Goal: Navigation & Orientation: Find specific page/section

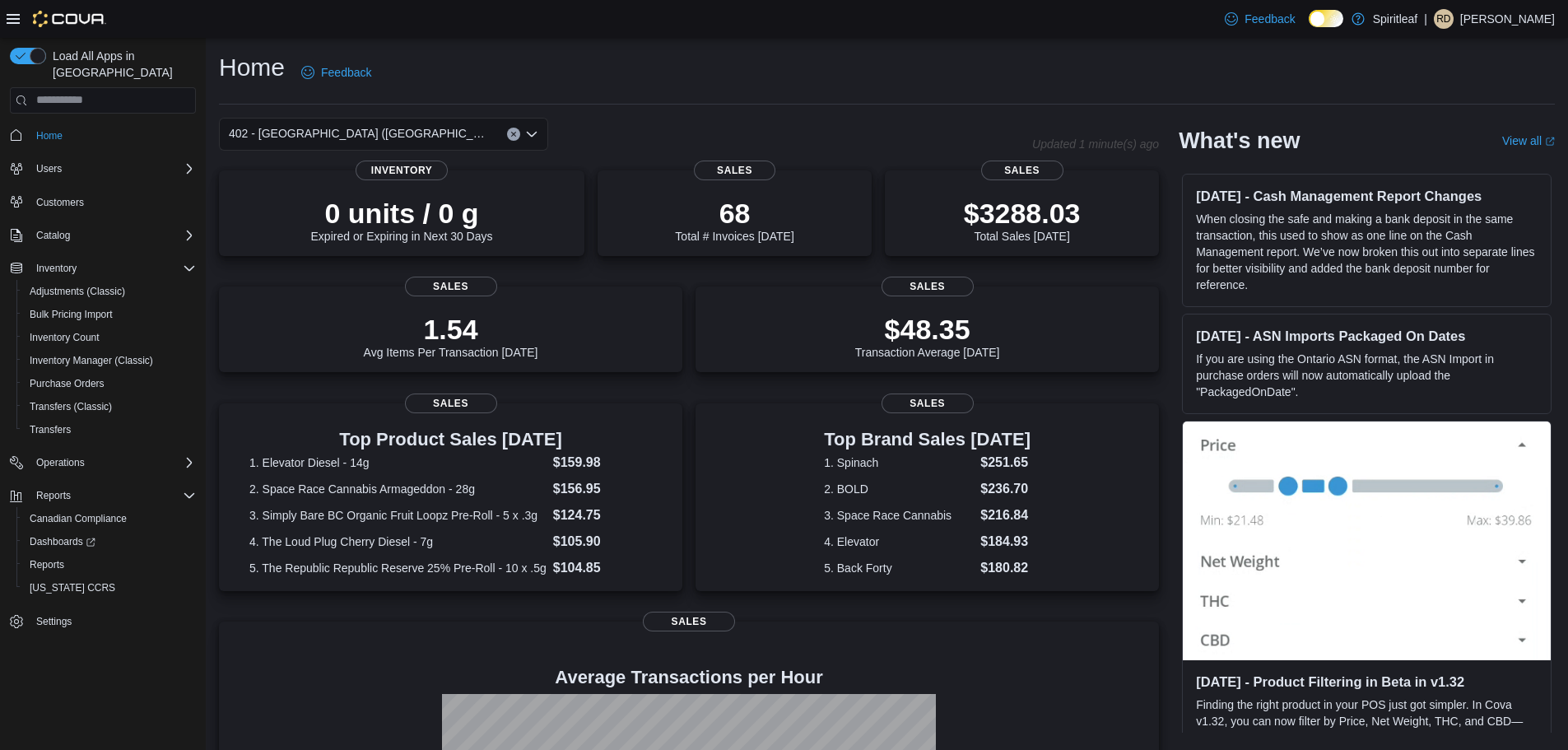
click at [369, 136] on div "402 - [GEOGRAPHIC_DATA] ([GEOGRAPHIC_DATA])" at bounding box center [384, 134] width 329 height 33
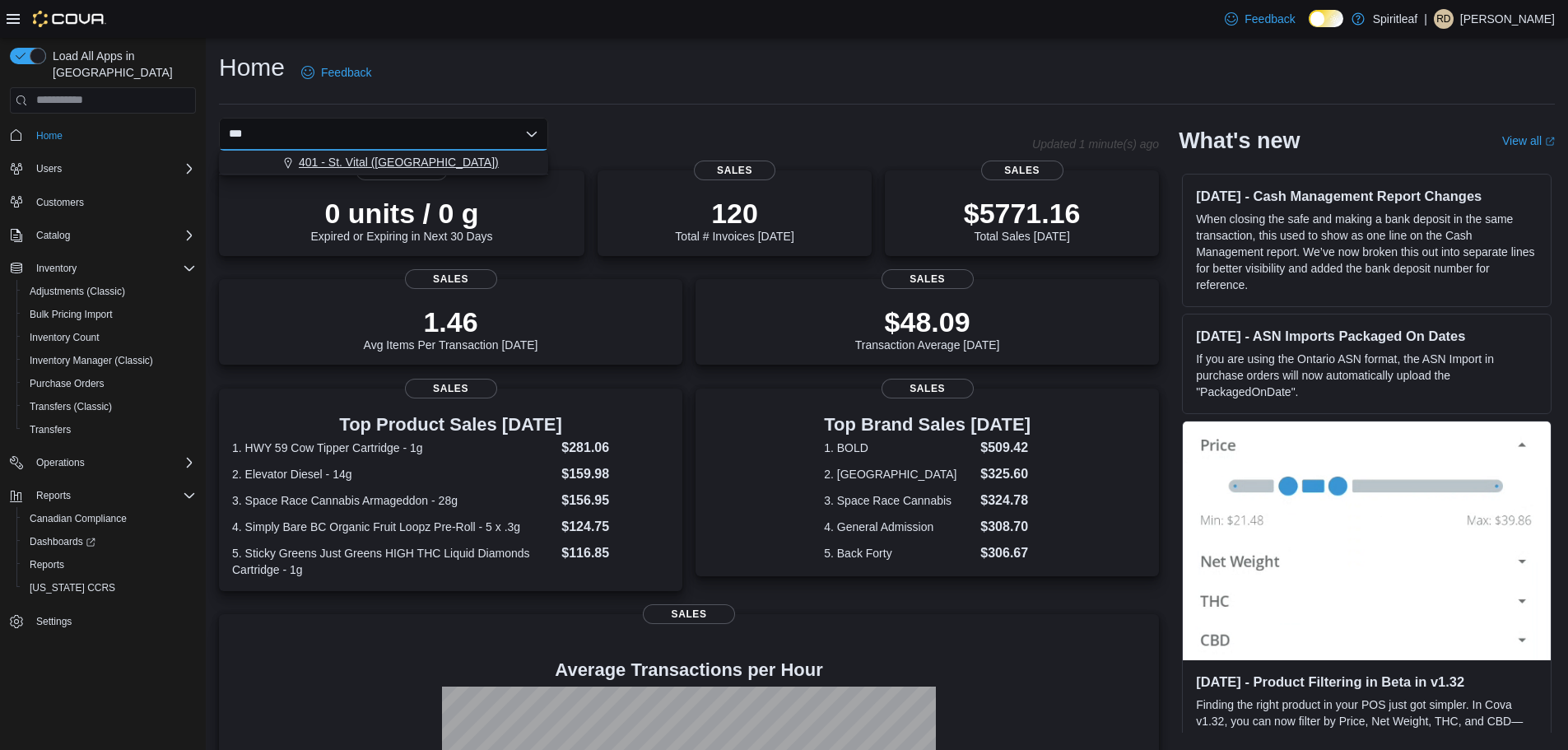
type input "***"
click at [407, 157] on span "401 - St. Vital ([GEOGRAPHIC_DATA])" at bounding box center [399, 162] width 200 height 16
type input "***"
click at [533, 165] on div "402 - [GEOGRAPHIC_DATA] ([GEOGRAPHIC_DATA])" at bounding box center [393, 162] width 290 height 16
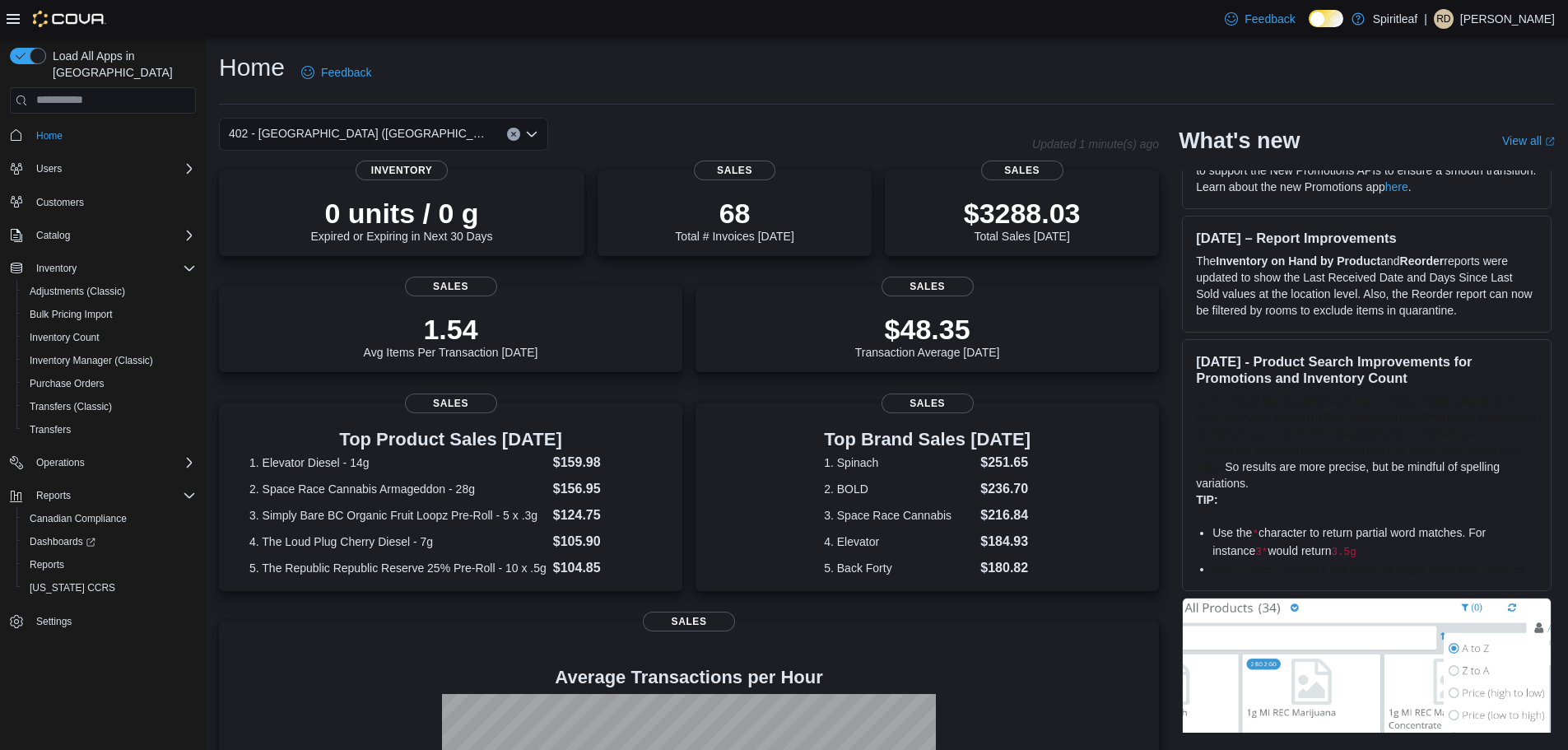
click at [534, 131] on icon "Open list of options" at bounding box center [531, 134] width 13 height 13
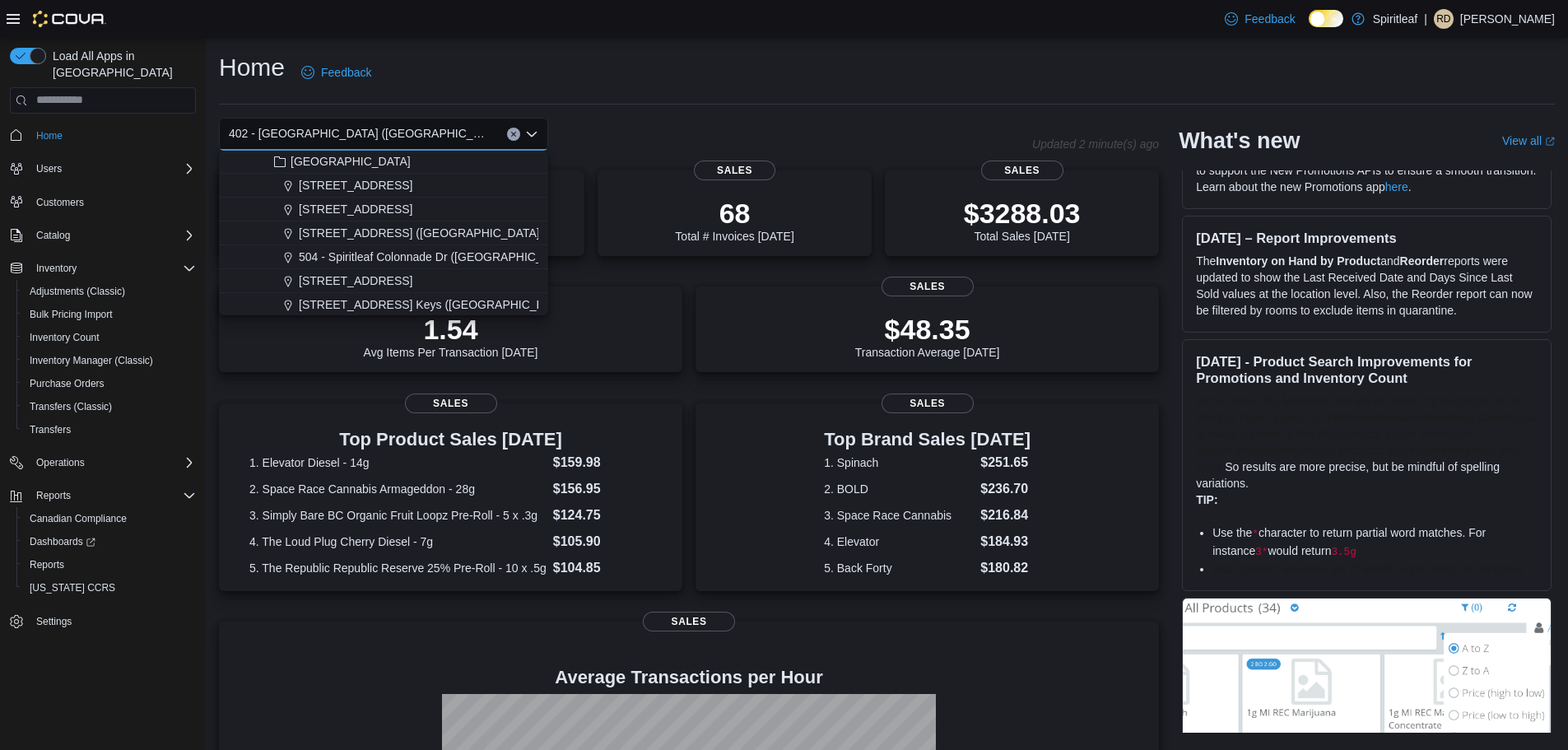
scroll to position [2058, 0]
click at [412, 204] on span "[STREET_ADDRESS]" at bounding box center [356, 204] width 114 height 16
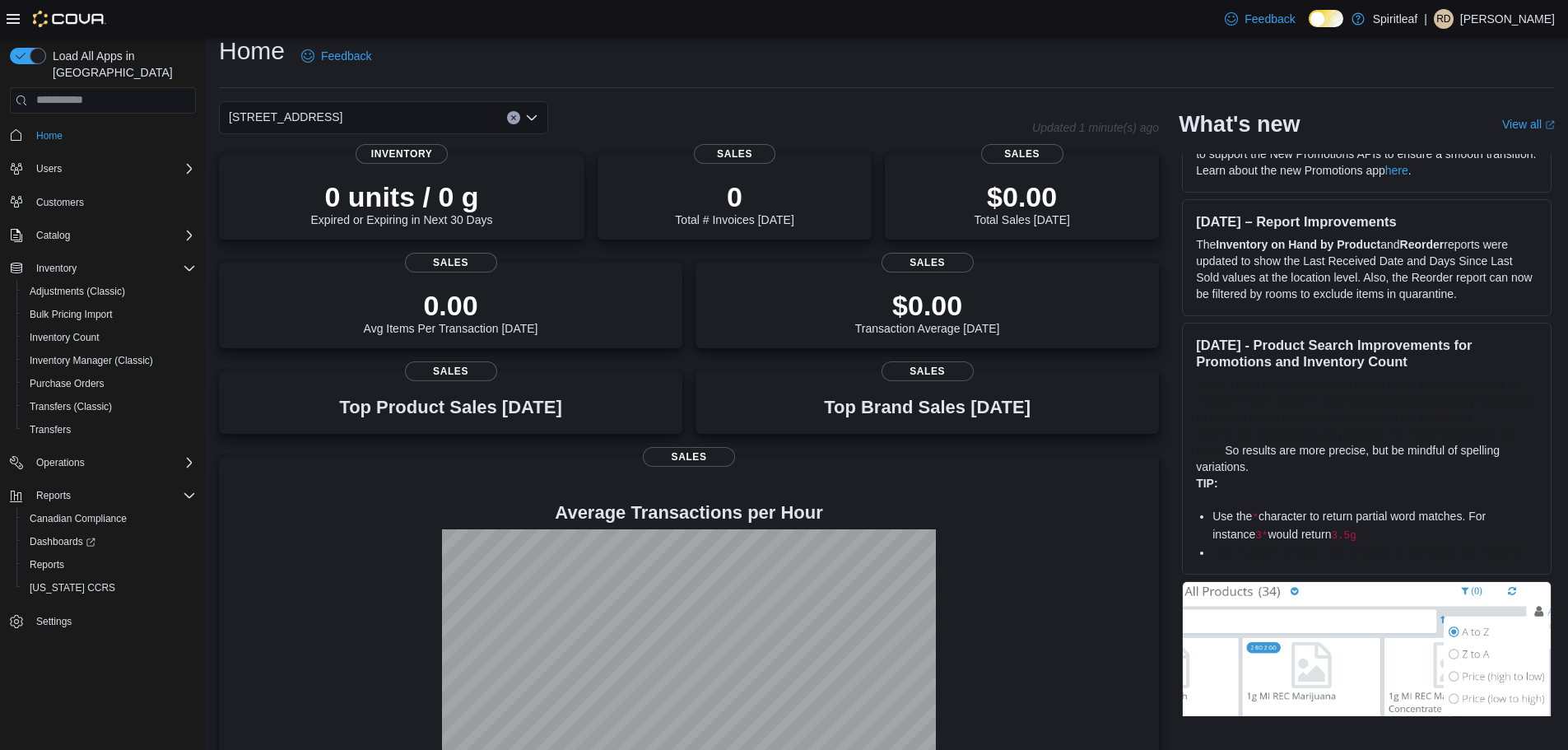
scroll to position [0, 0]
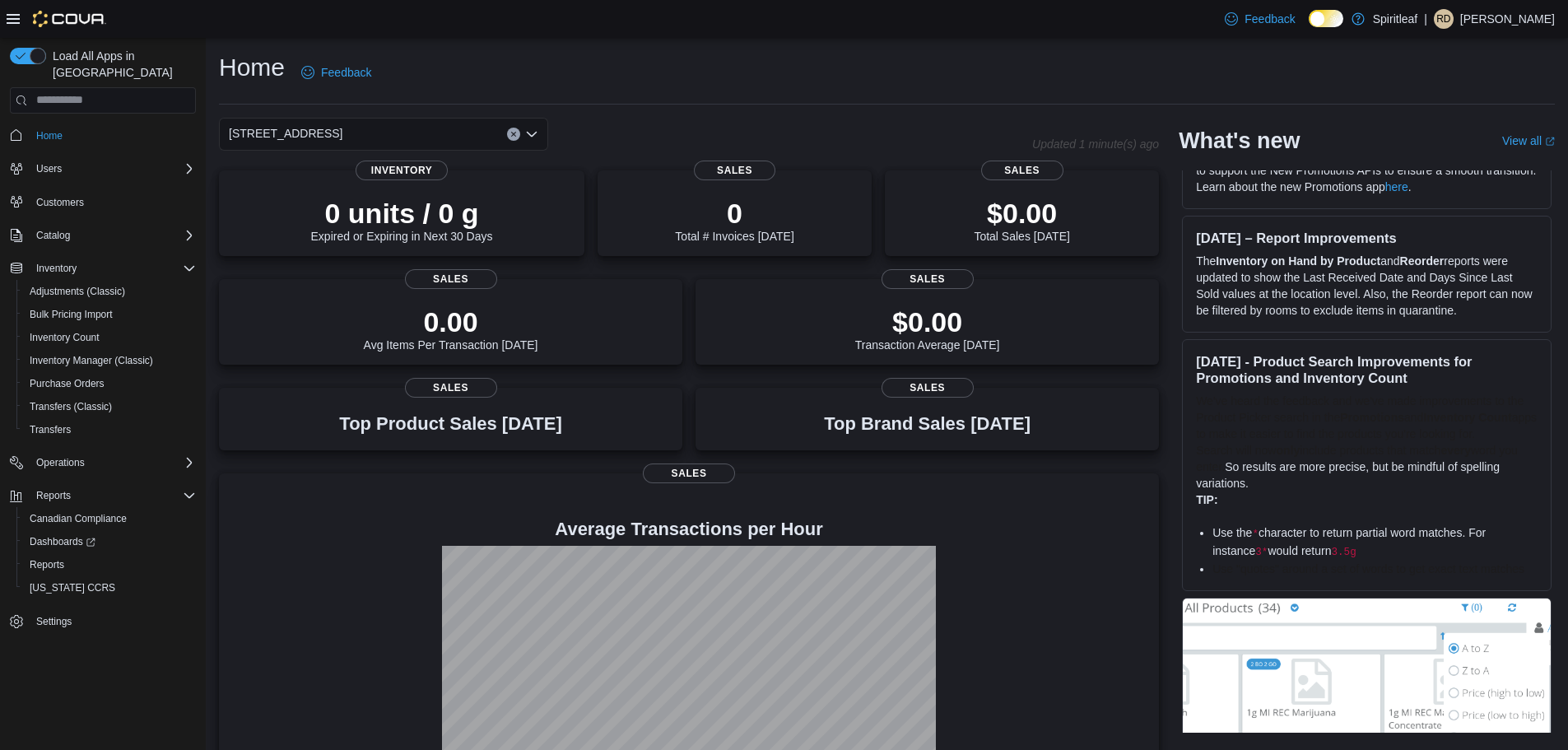
click at [517, 132] on button "Clear input" at bounding box center [513, 134] width 13 height 13
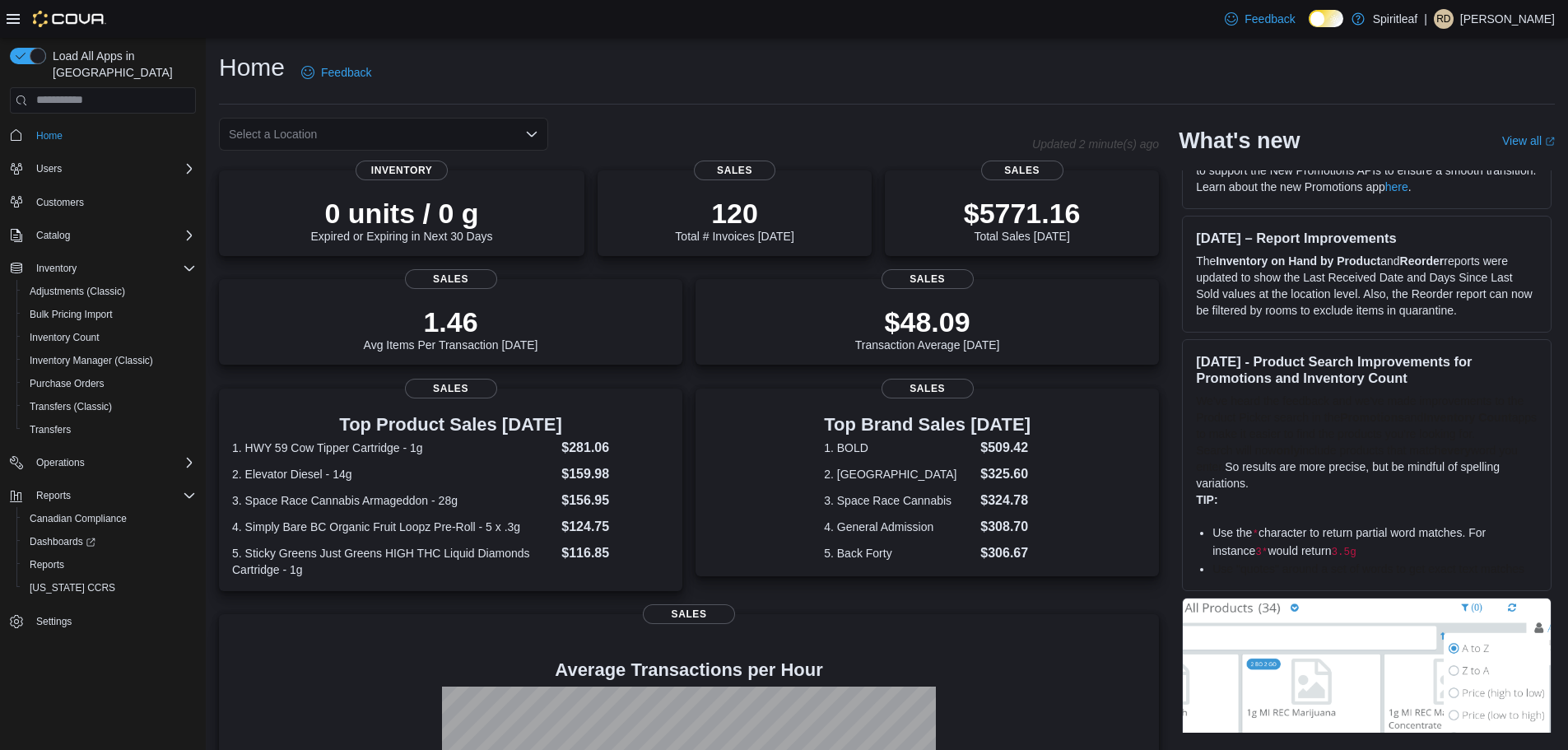
click at [456, 134] on div "Select a Location" at bounding box center [384, 134] width 329 height 33
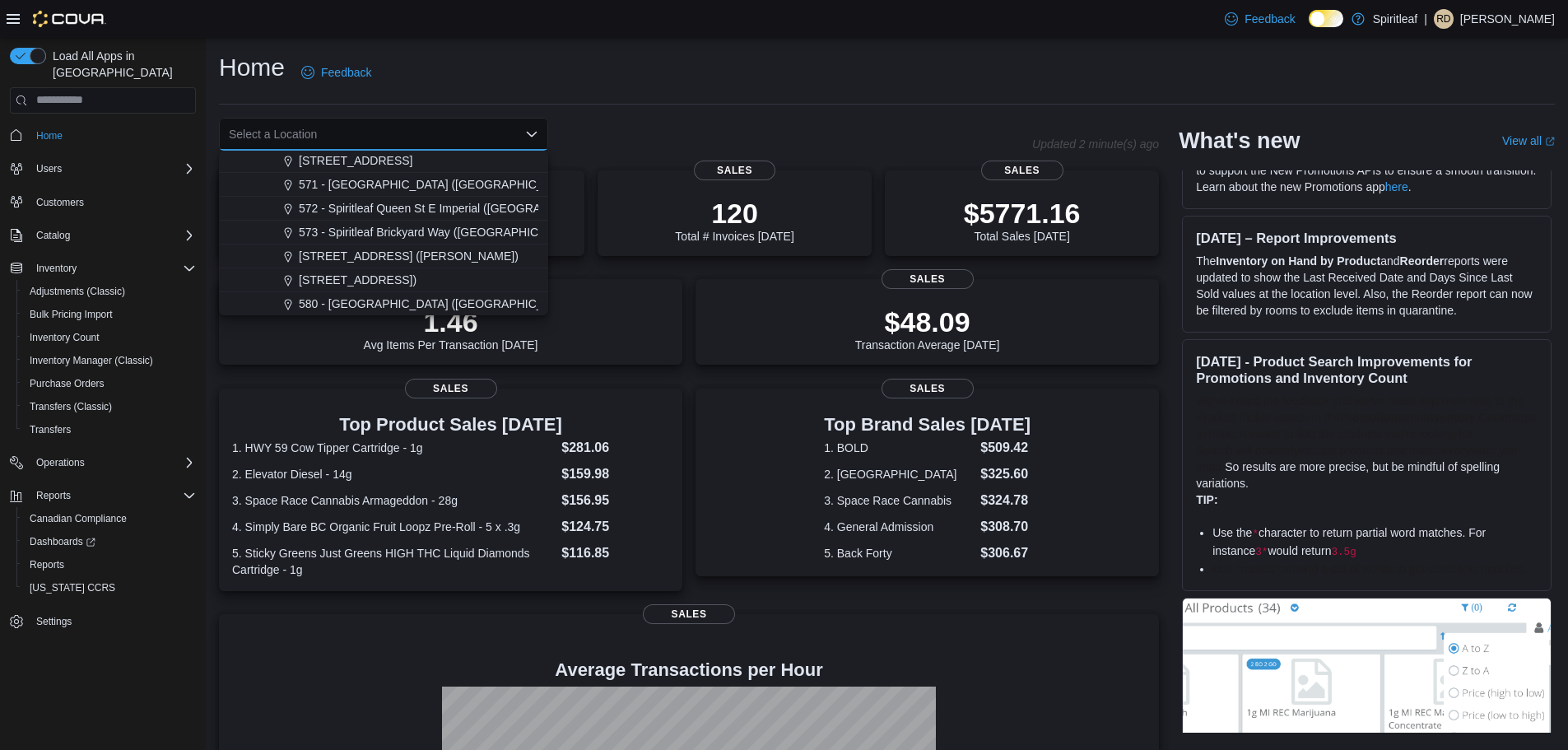
scroll to position [2402, 0]
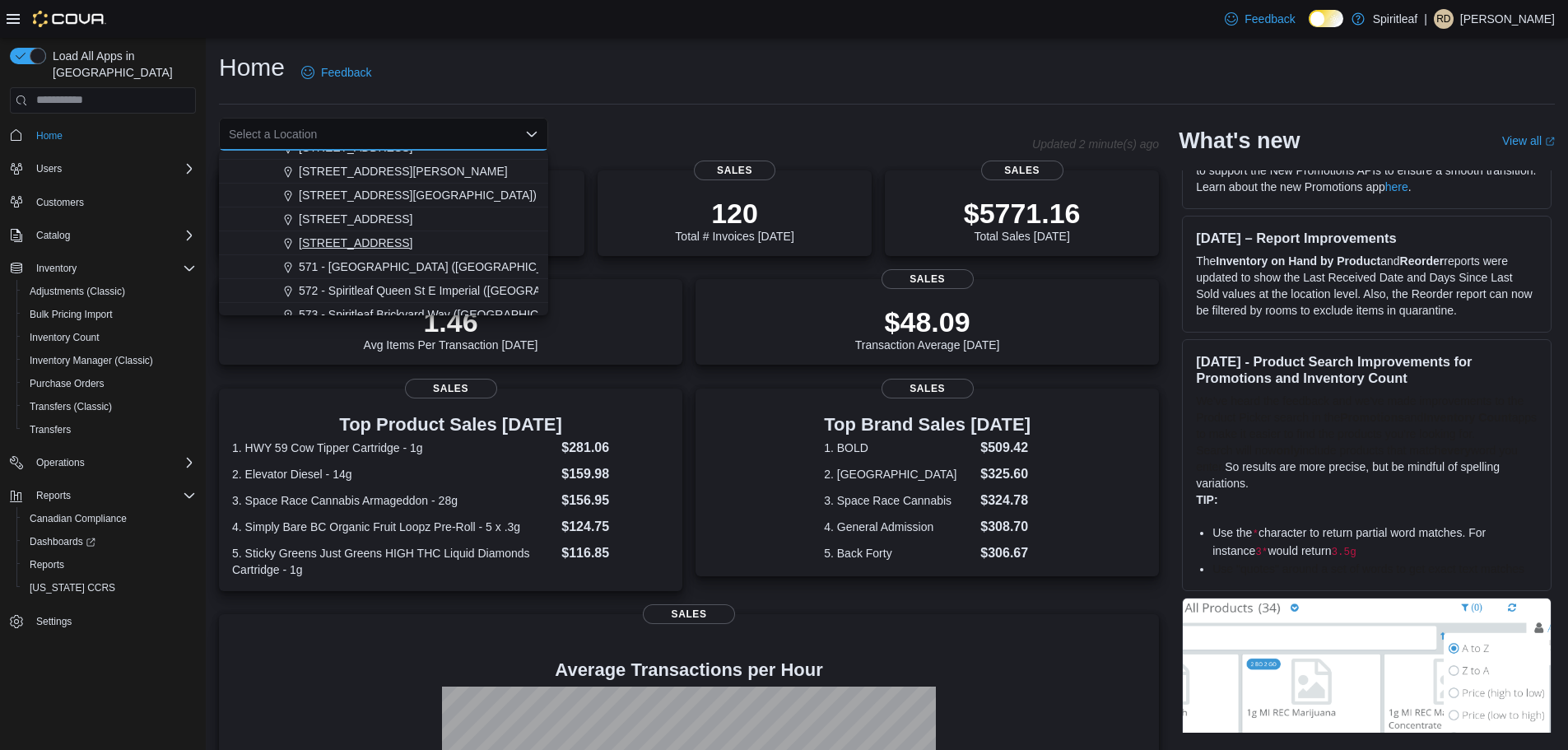
click at [412, 240] on span "[STREET_ADDRESS]" at bounding box center [356, 242] width 114 height 16
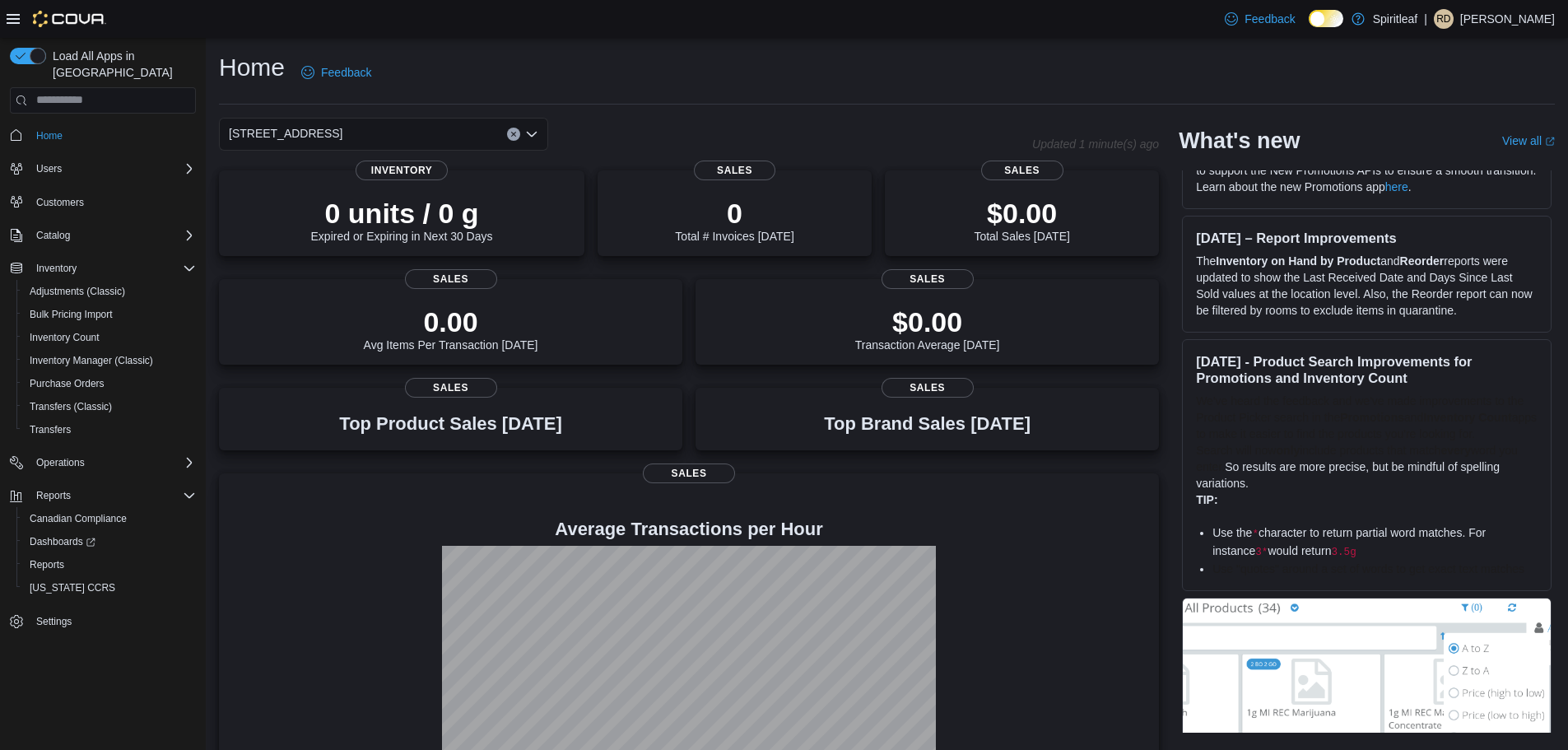
click at [518, 133] on button "Clear input" at bounding box center [513, 134] width 13 height 13
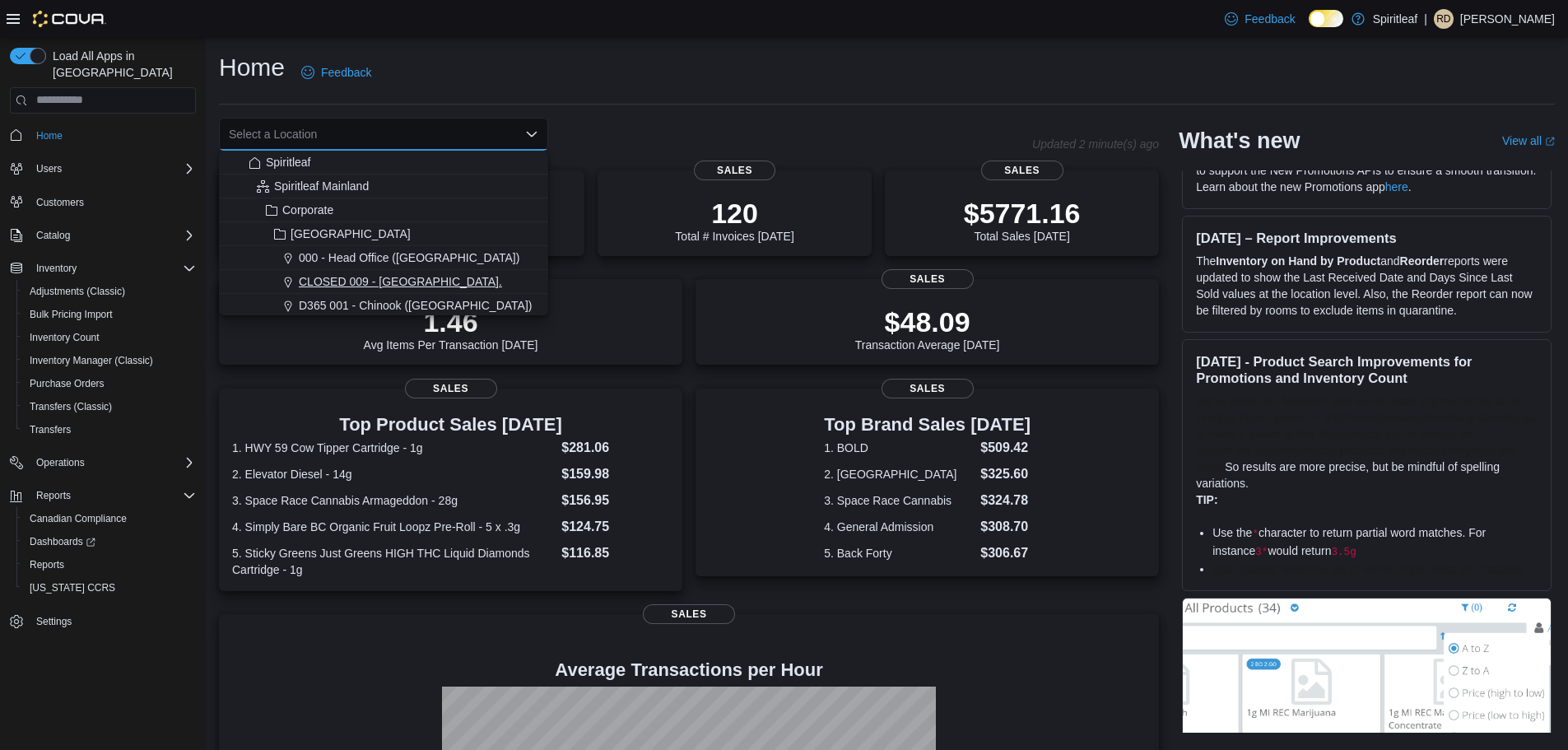
scroll to position [82, 0]
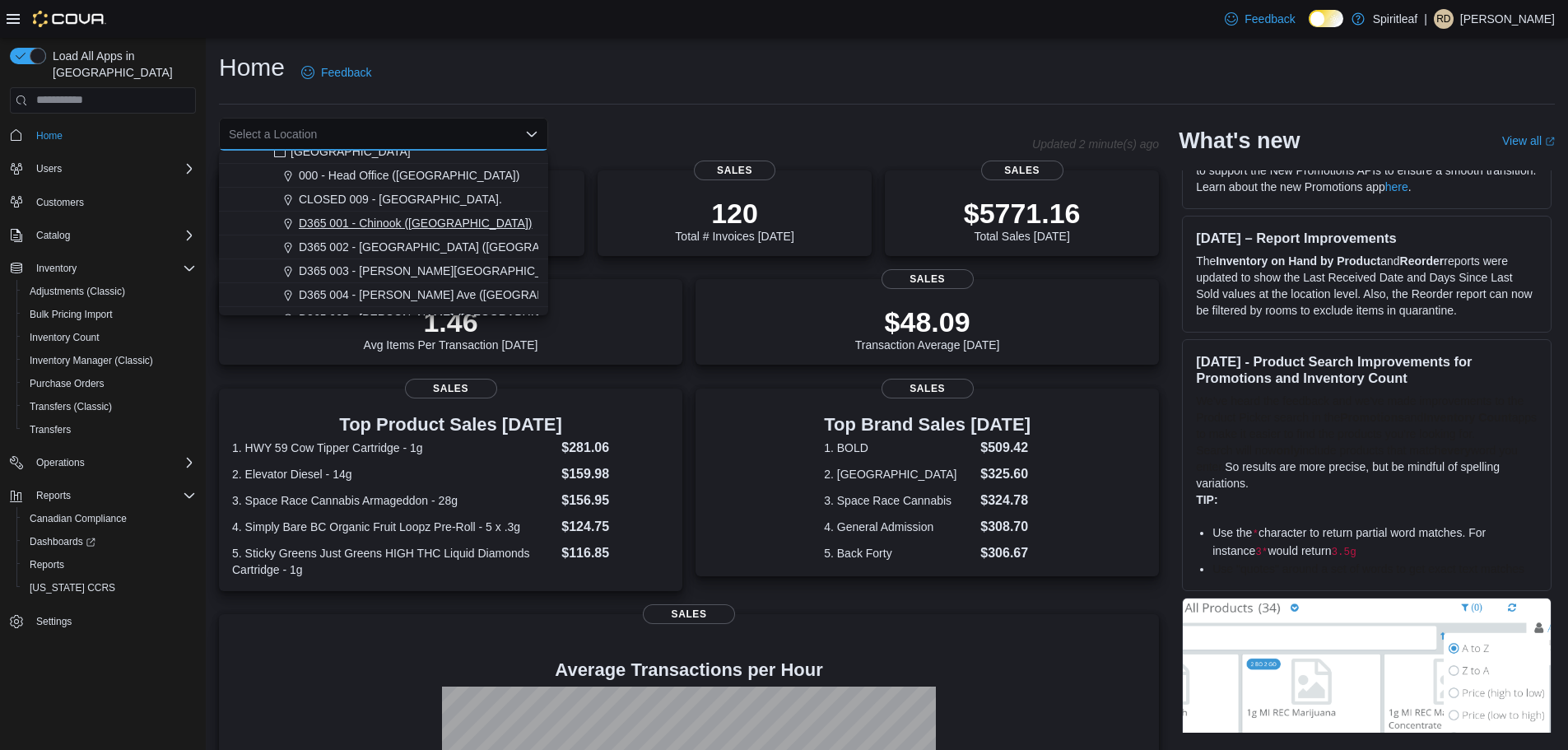
click at [371, 219] on span "D365 001 - Chinook ([GEOGRAPHIC_DATA])" at bounding box center [415, 222] width 233 height 16
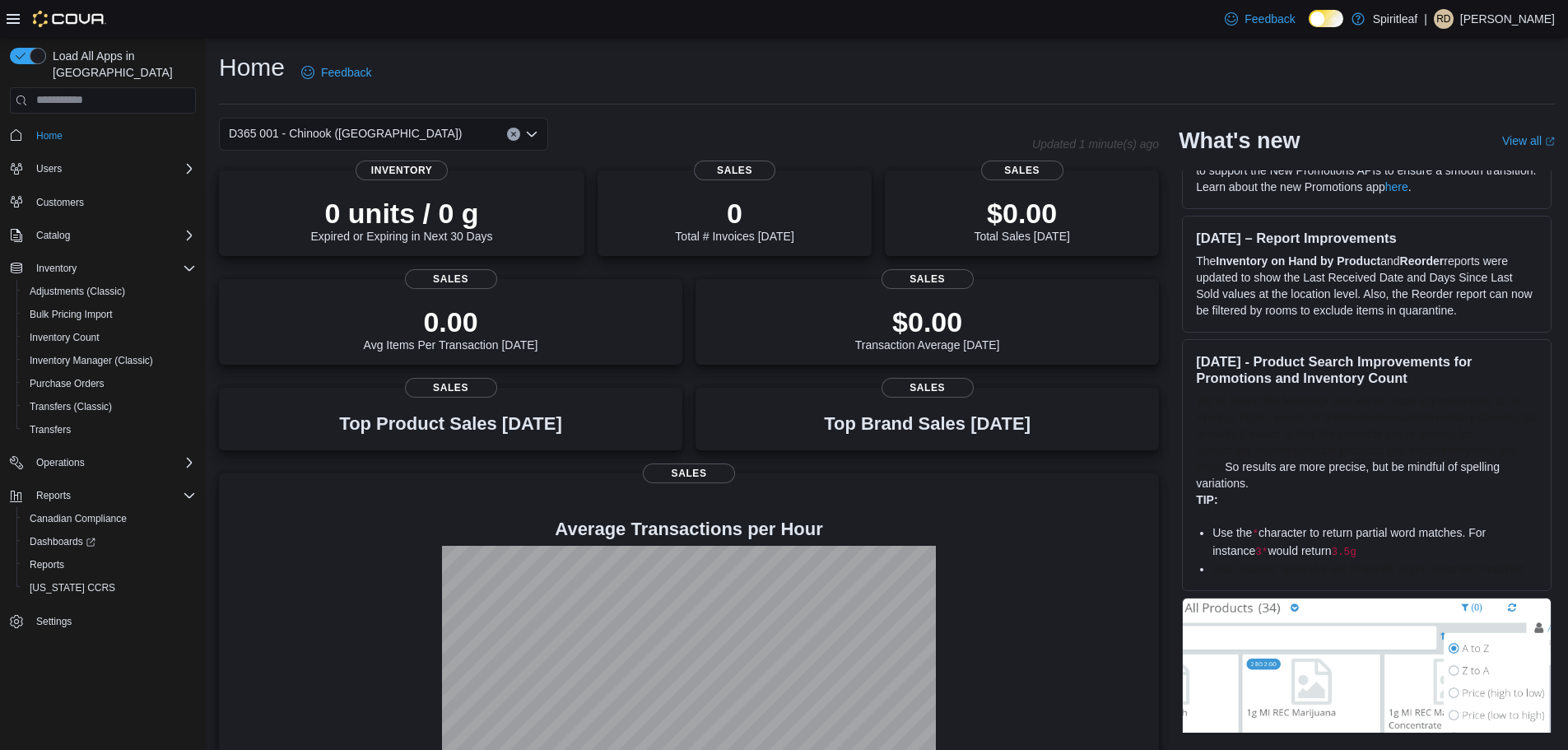
click at [529, 137] on icon "Open list of options" at bounding box center [531, 134] width 13 height 13
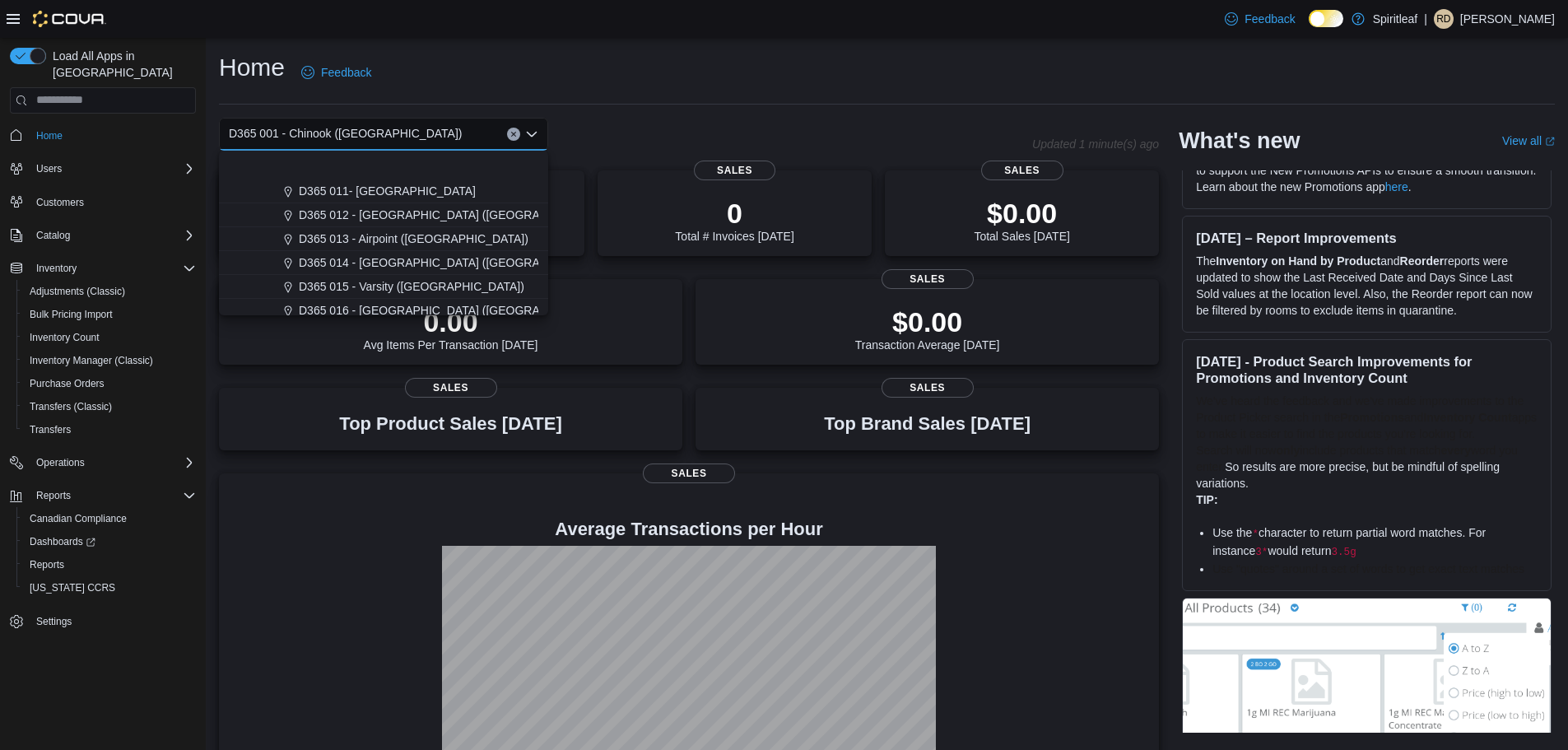
scroll to position [659, 0]
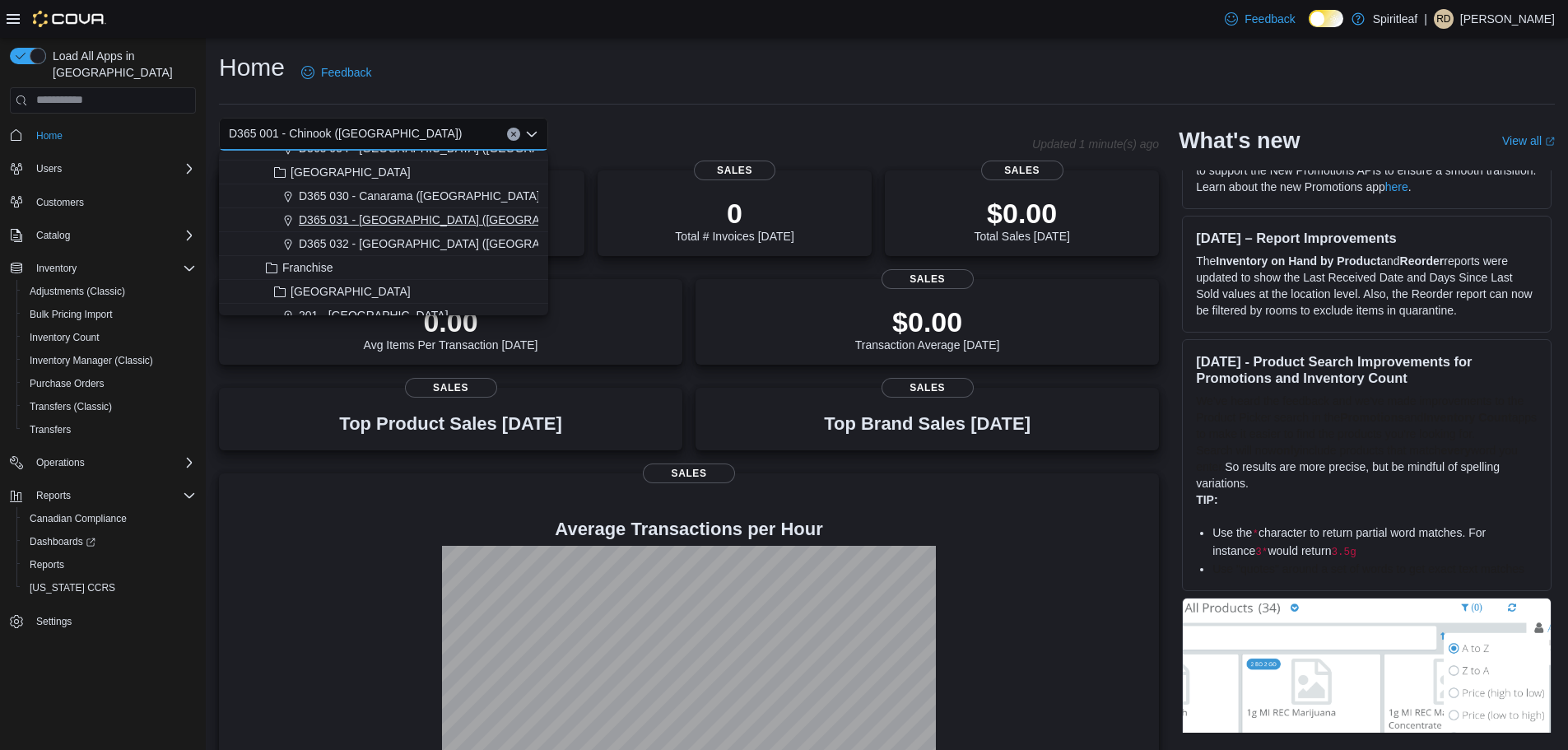
click at [372, 227] on span "D365 031 - [GEOGRAPHIC_DATA] ([GEOGRAPHIC_DATA])" at bounding box center [454, 219] width 311 height 16
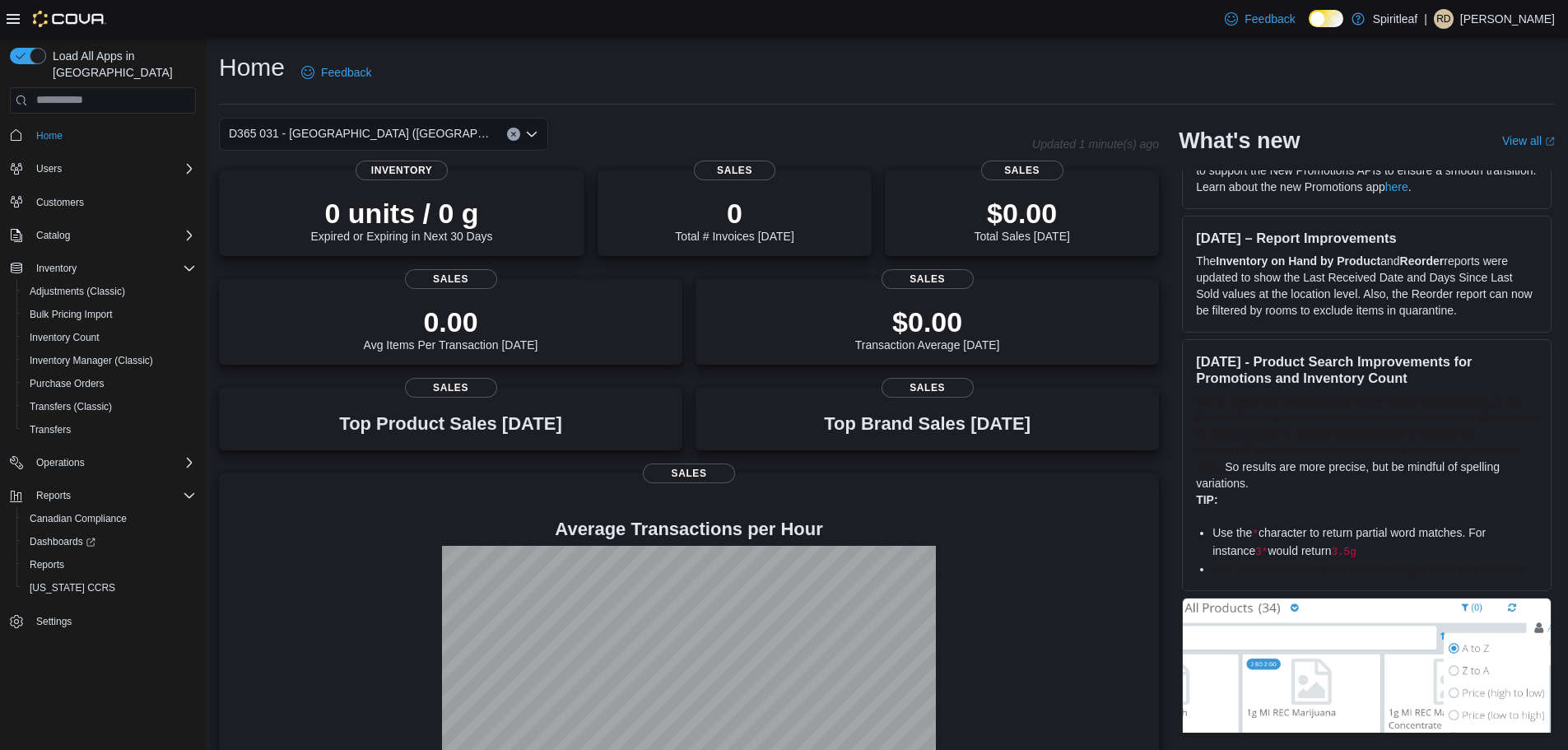
click at [520, 139] on div "D365 031 - [GEOGRAPHIC_DATA] ([GEOGRAPHIC_DATA]) Combo box. Selected. D365 031 …" at bounding box center [384, 134] width 329 height 33
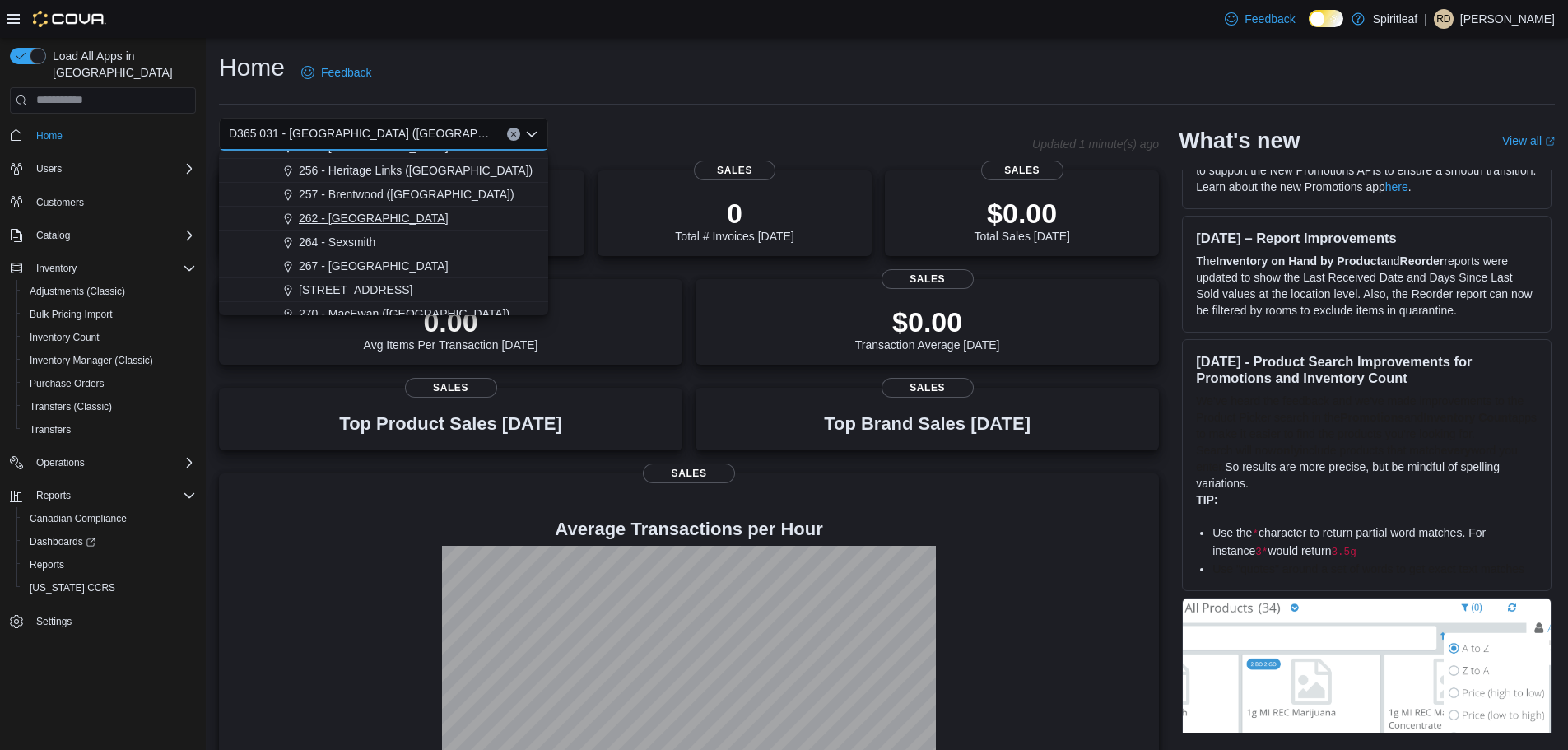
scroll to position [1070, 0]
click at [364, 241] on span "267 - [GEOGRAPHIC_DATA]" at bounding box center [374, 237] width 150 height 16
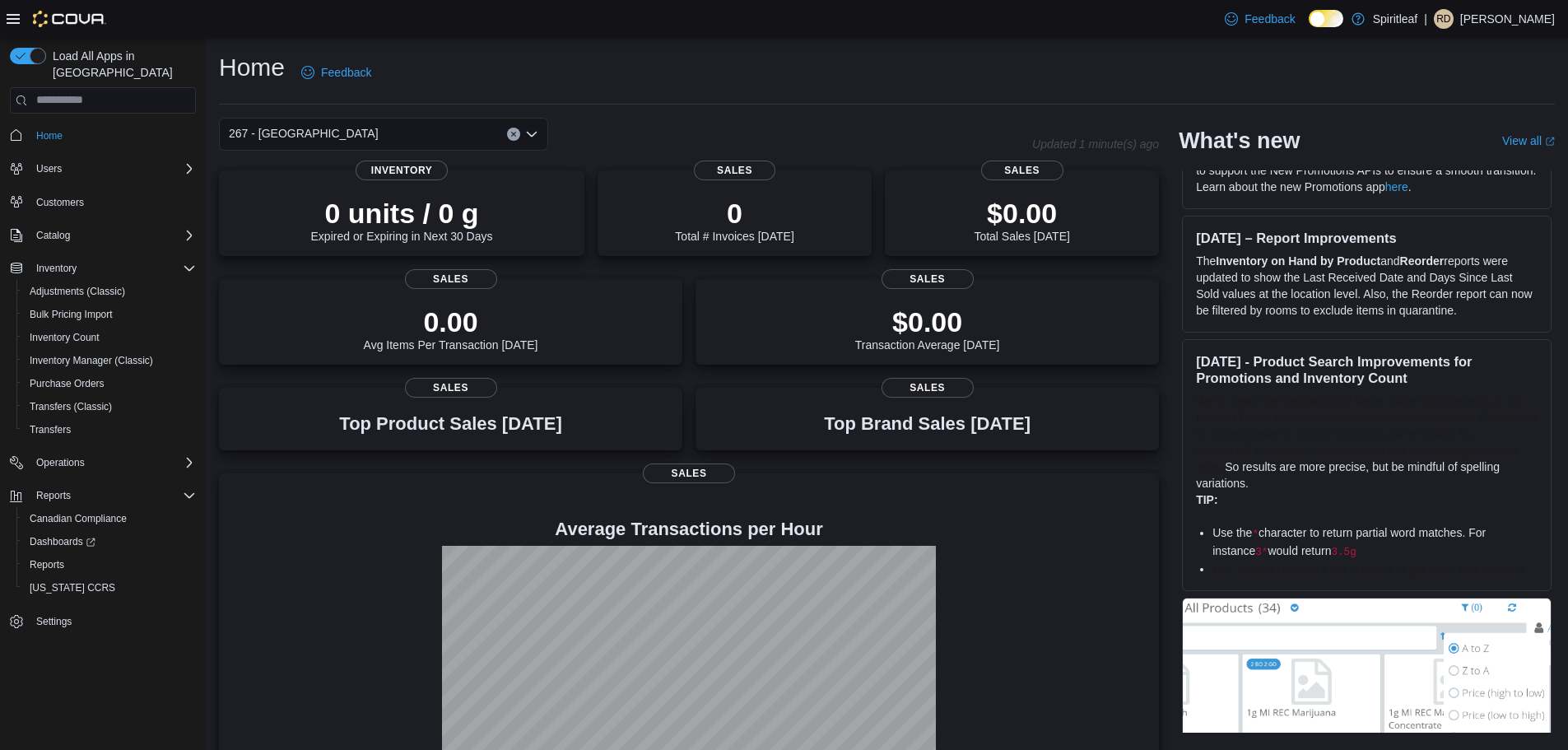
click at [515, 137] on button "Clear input" at bounding box center [513, 134] width 13 height 13
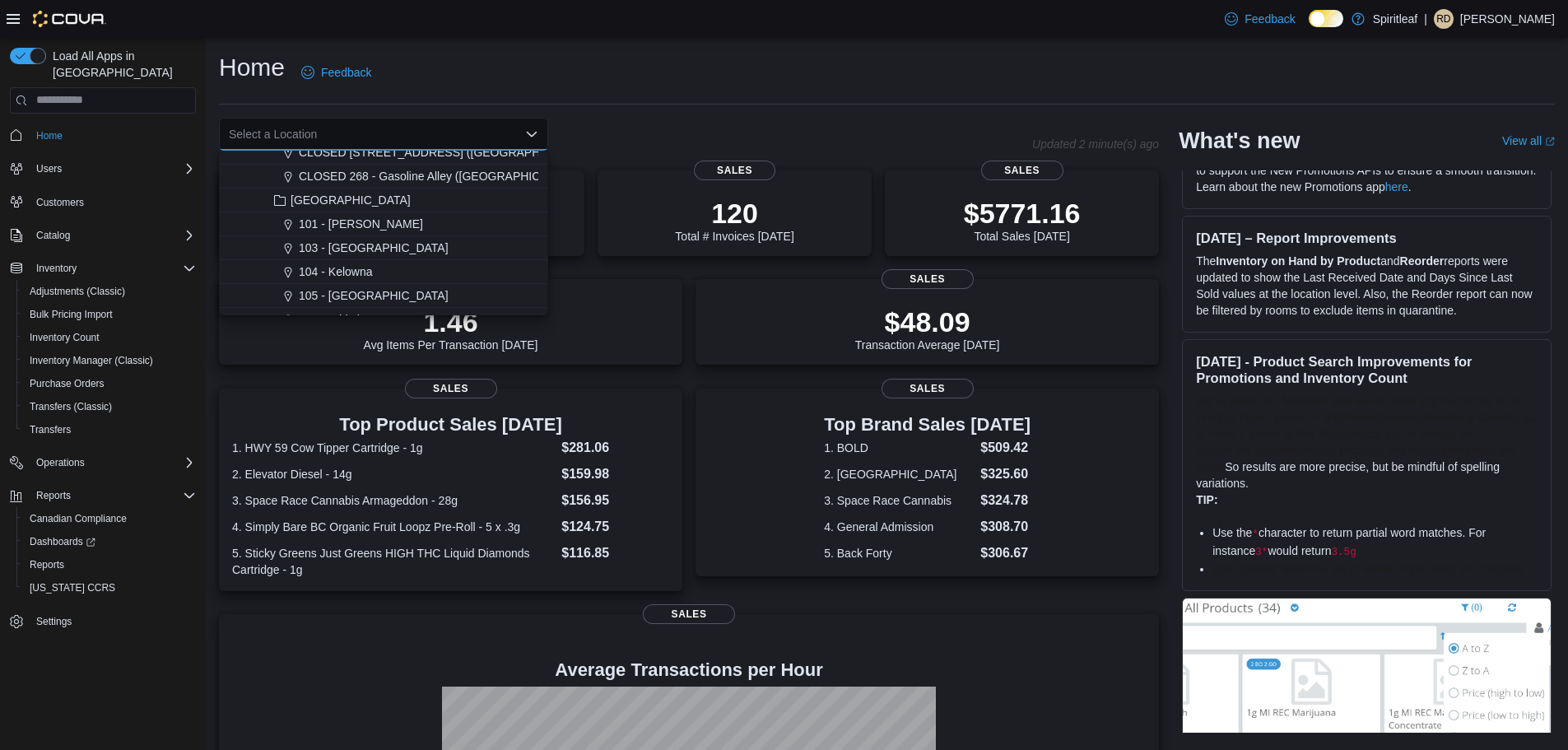
scroll to position [1810, 0]
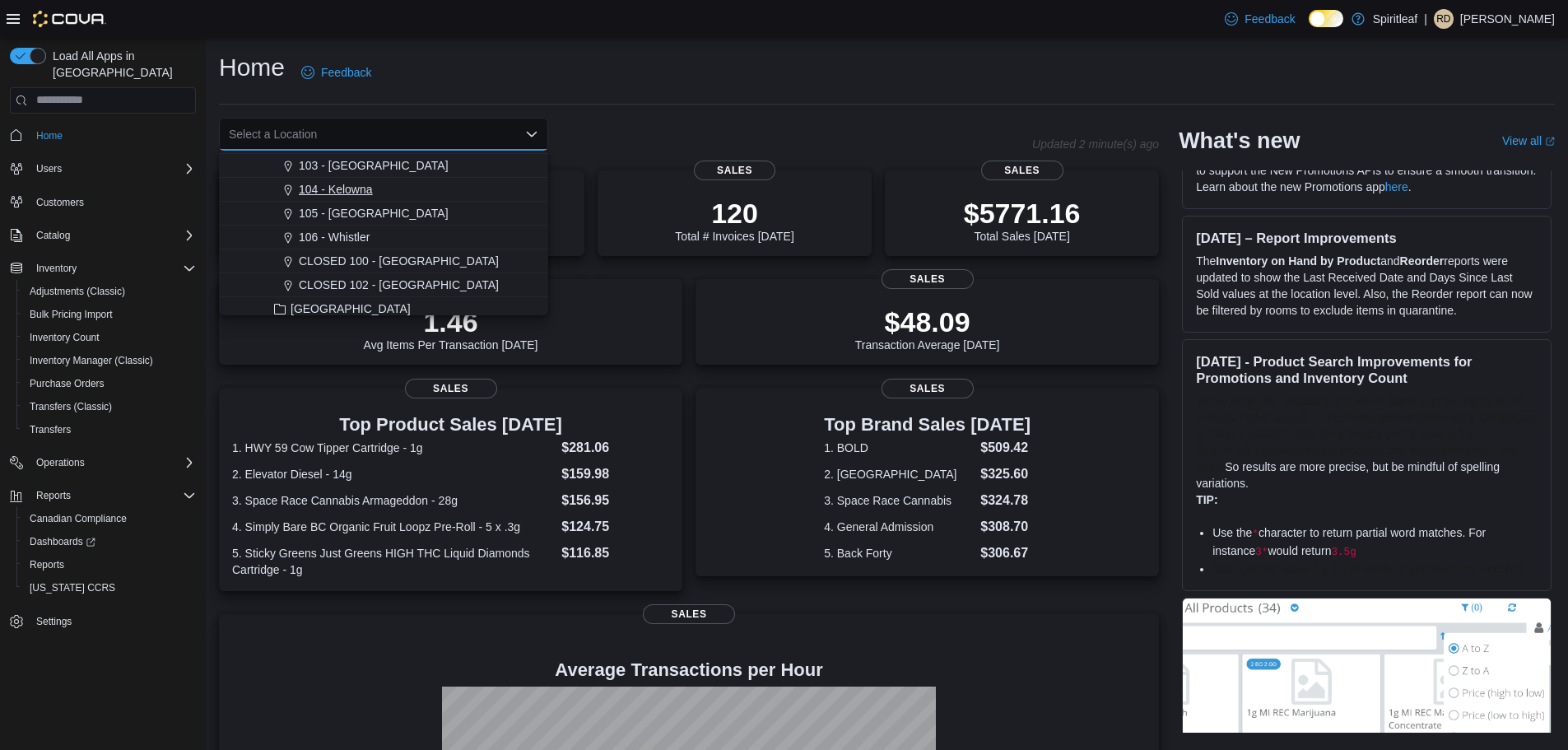
click at [357, 193] on span "104 - Kelowna" at bounding box center [336, 189] width 74 height 16
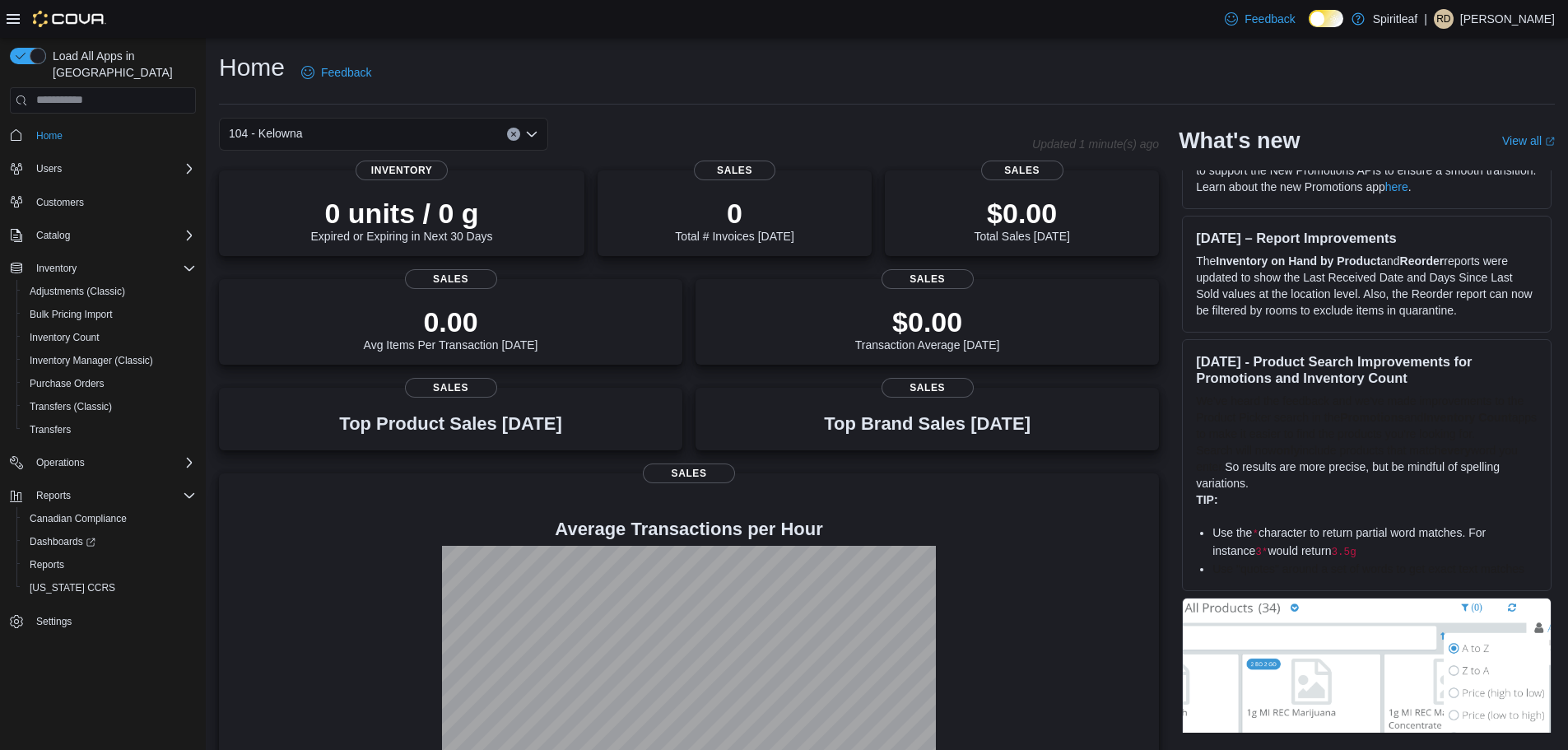
click at [514, 132] on icon "Clear input" at bounding box center [514, 134] width 7 height 7
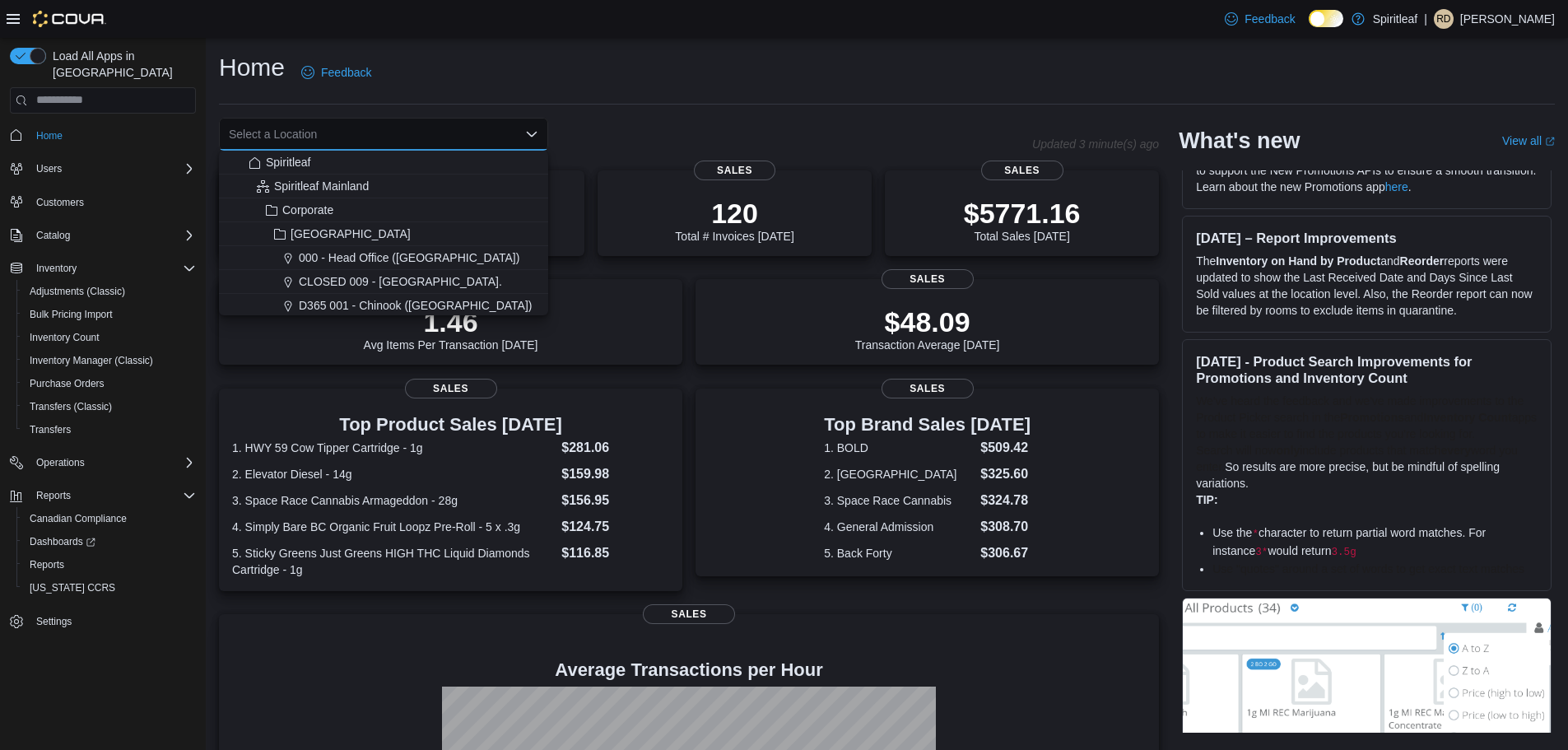
click at [528, 130] on icon "Close list of options" at bounding box center [531, 134] width 13 height 13
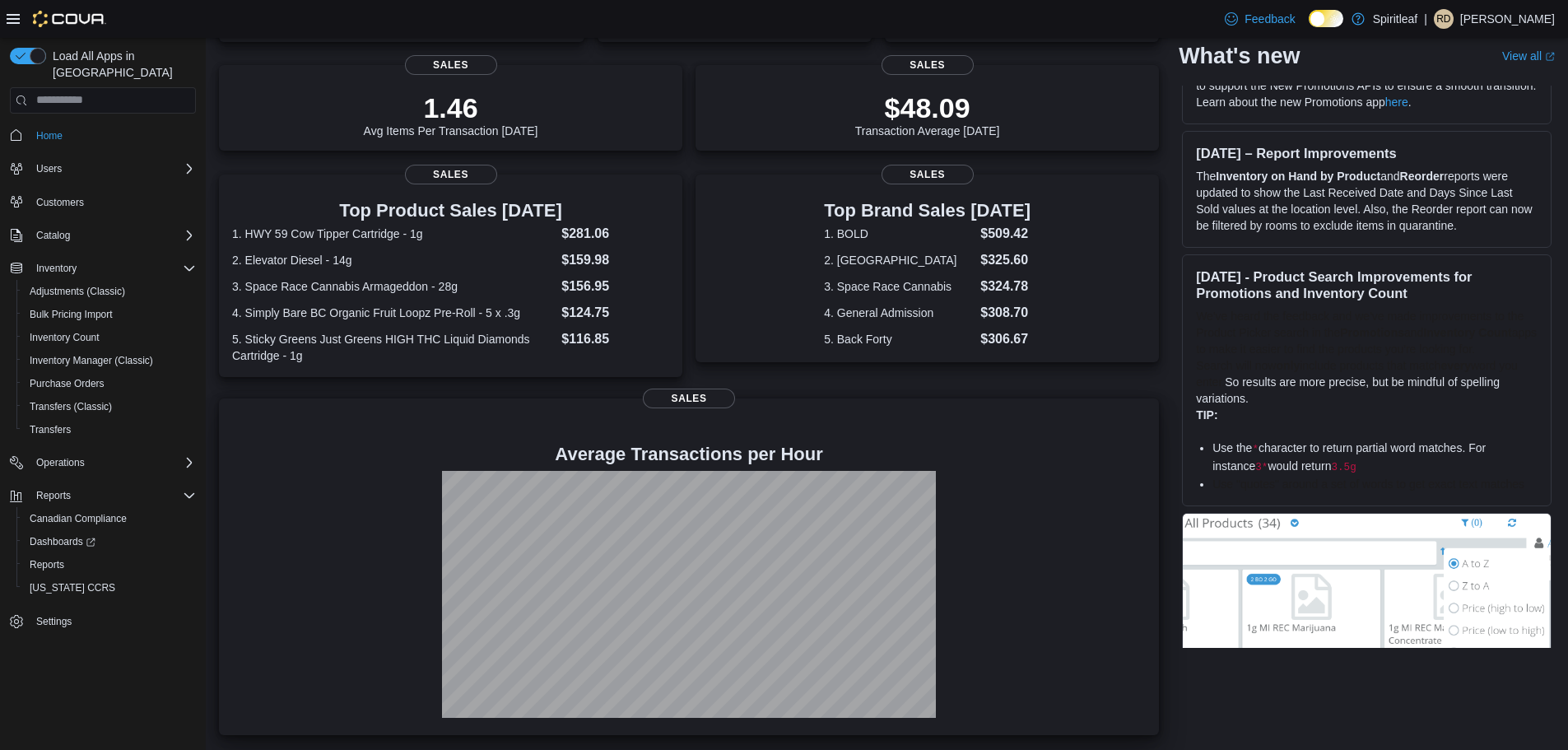
scroll to position [0, 0]
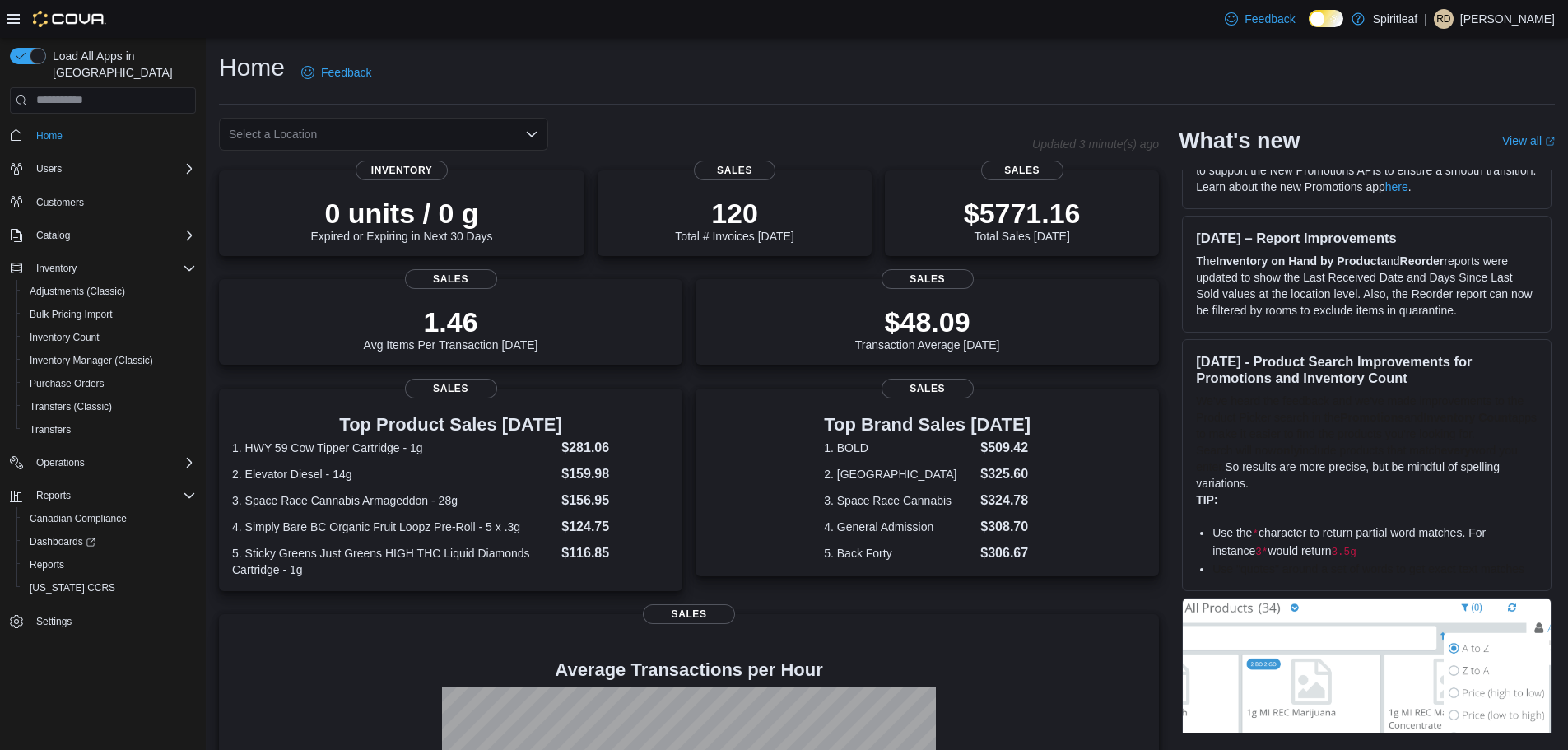
click at [377, 136] on div "Select a Location" at bounding box center [384, 134] width 329 height 33
type input "***"
click at [428, 161] on span "402 - [GEOGRAPHIC_DATA] ([GEOGRAPHIC_DATA])" at bounding box center [439, 162] width 280 height 16
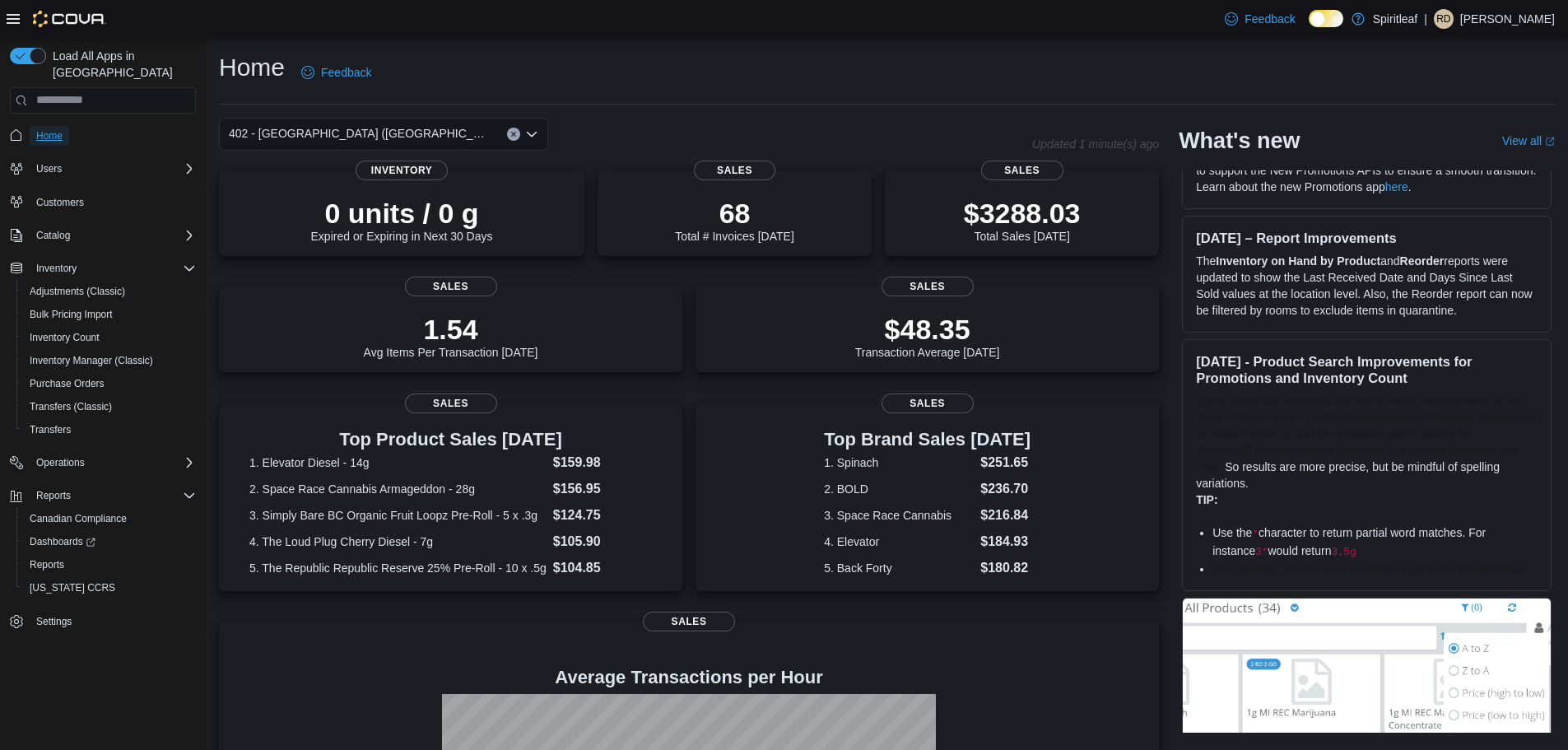
click at [56, 129] on span "Home" at bounding box center [49, 135] width 27 height 13
click at [45, 129] on span "Home" at bounding box center [49, 135] width 27 height 13
click at [920, 321] on p "$48.35" at bounding box center [928, 328] width 145 height 33
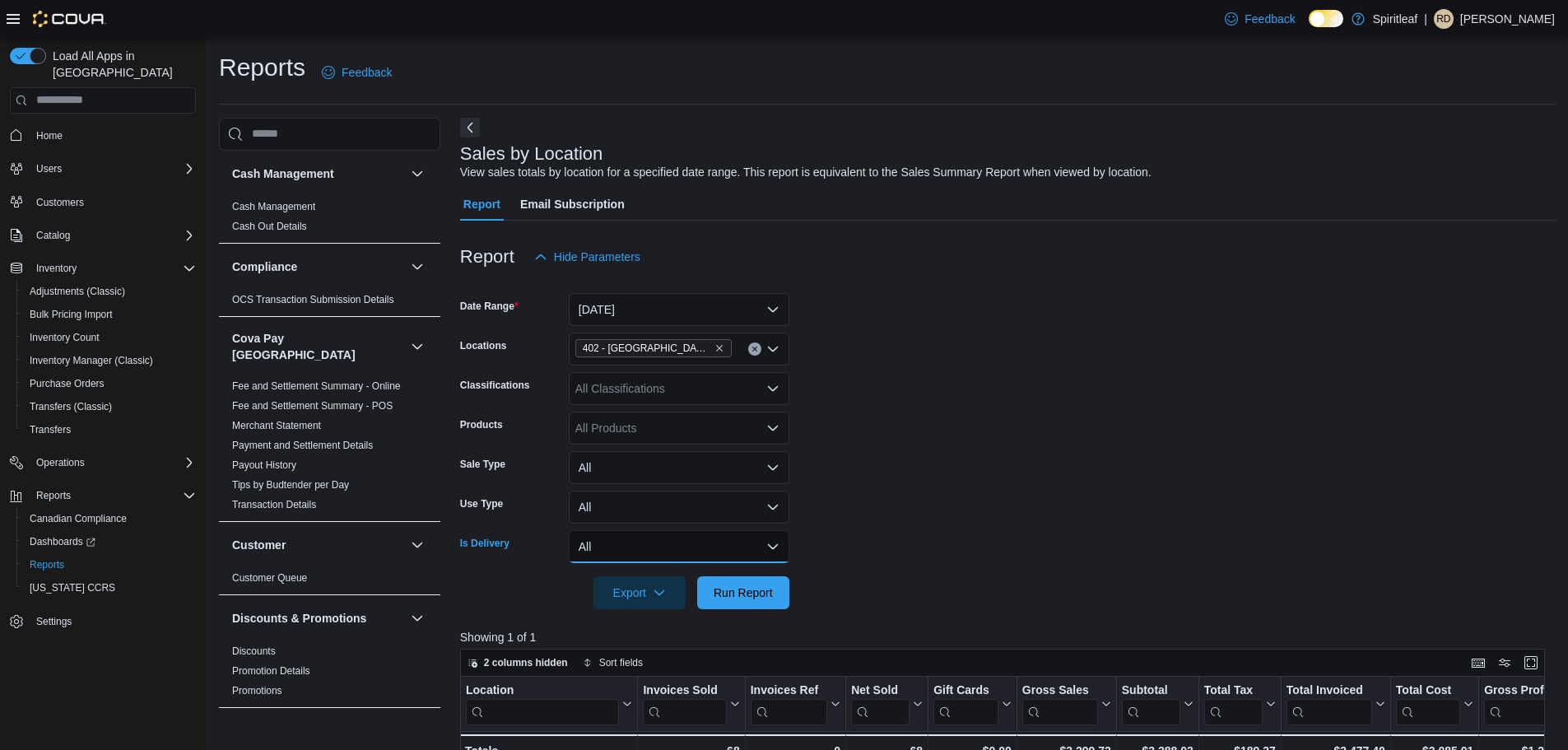
click at [623, 541] on button "All" at bounding box center [679, 547] width 221 height 33
click at [642, 499] on button "All" at bounding box center [679, 507] width 221 height 33
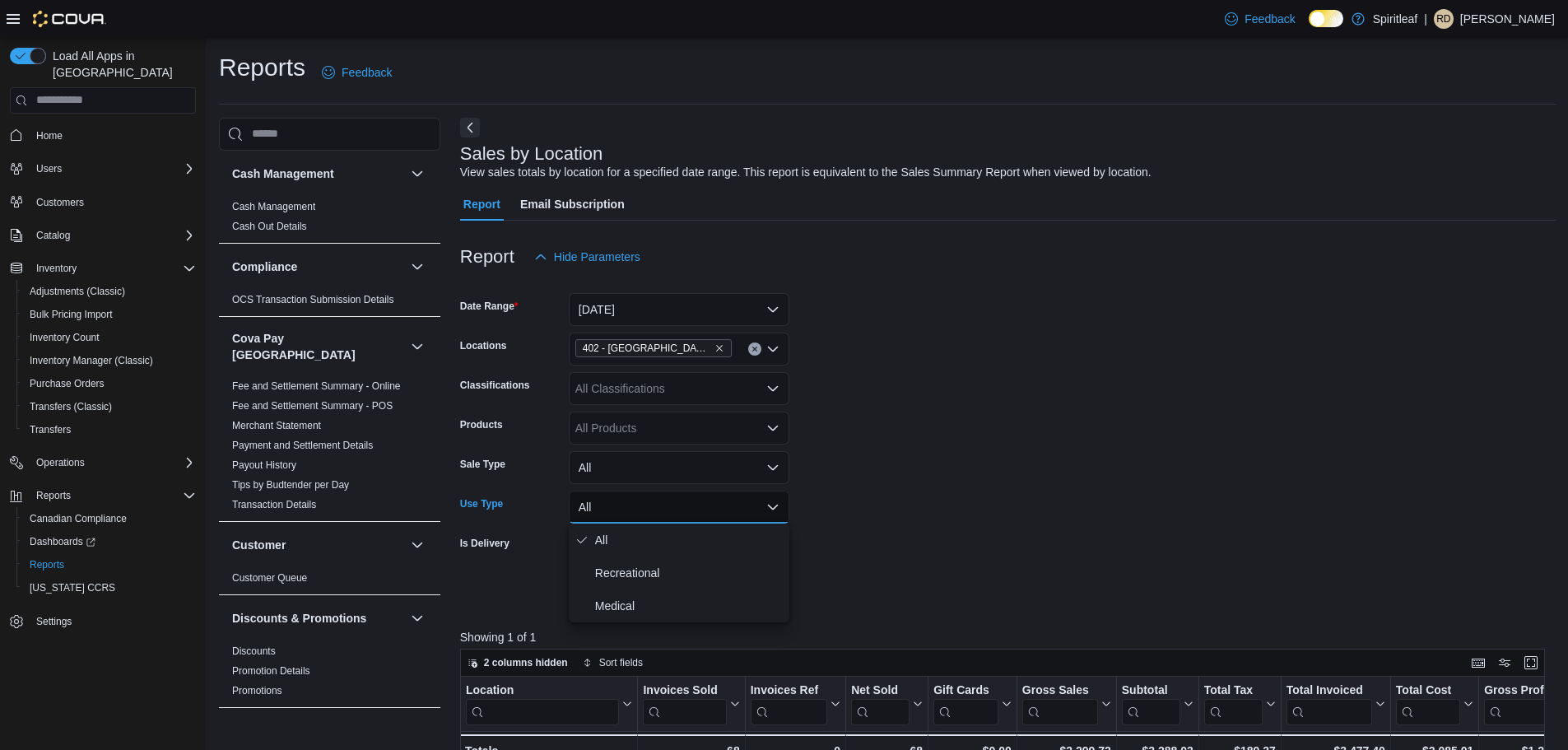
click at [642, 499] on button "All" at bounding box center [679, 507] width 221 height 33
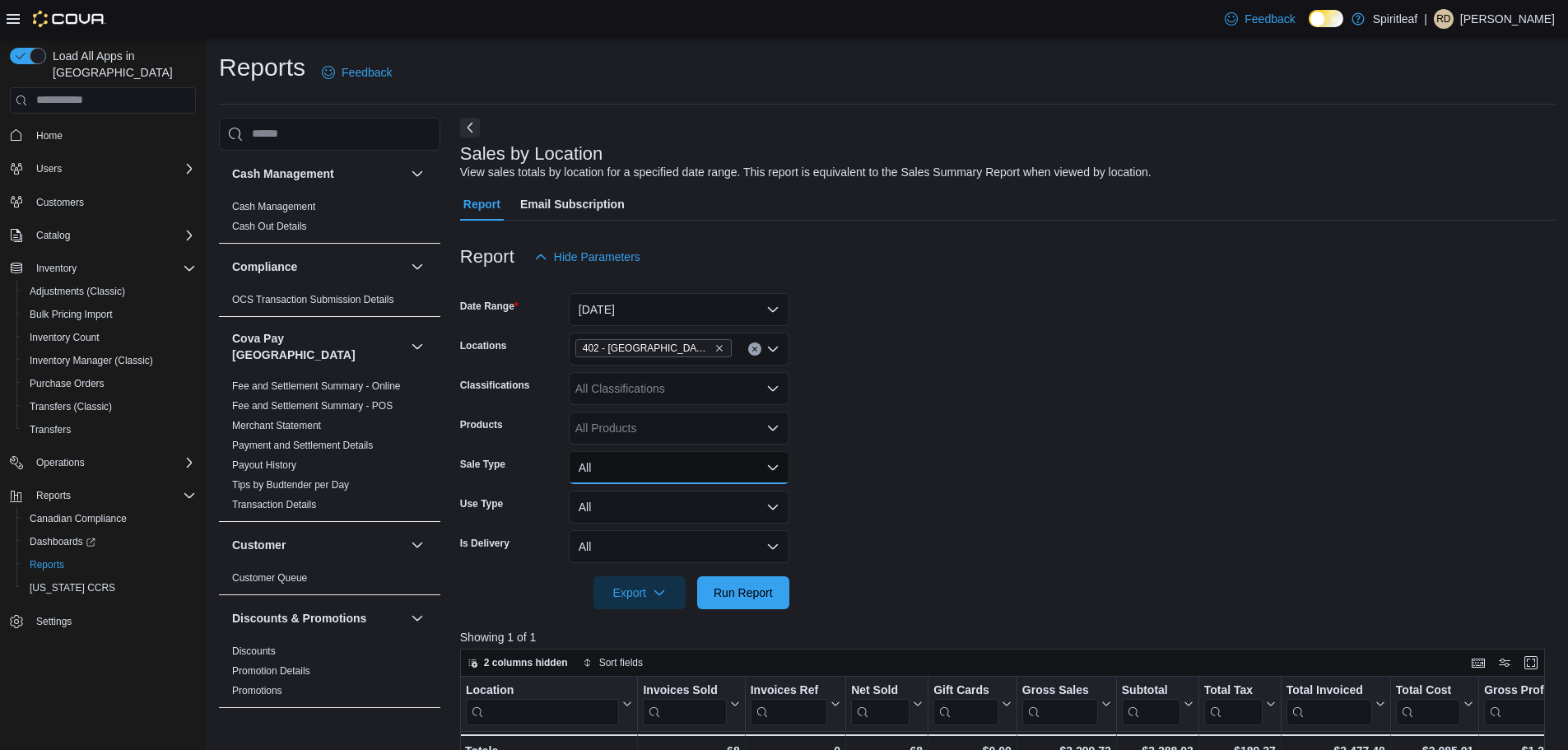
click at [655, 470] on button "All" at bounding box center [679, 467] width 221 height 33
click at [659, 391] on div "All Classifications" at bounding box center [679, 389] width 221 height 33
click at [863, 385] on form "Date Range Today Locations 402 - Polo Park (Winnipeg) Classifications All Class…" at bounding box center [1009, 441] width 1096 height 336
click at [188, 162] on icon "Complex example" at bounding box center [189, 168] width 13 height 13
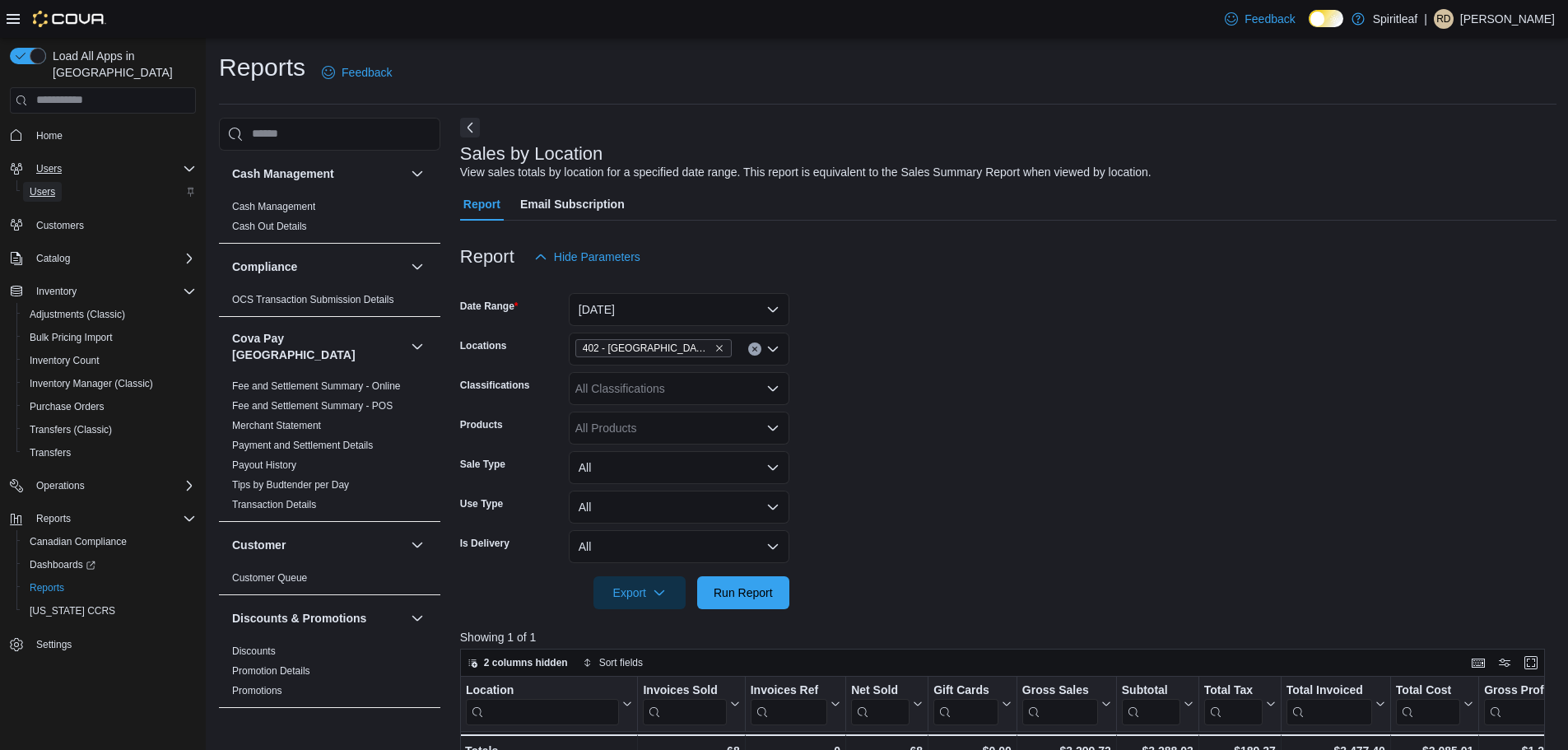
click at [61, 182] on link "Users" at bounding box center [42, 191] width 39 height 20
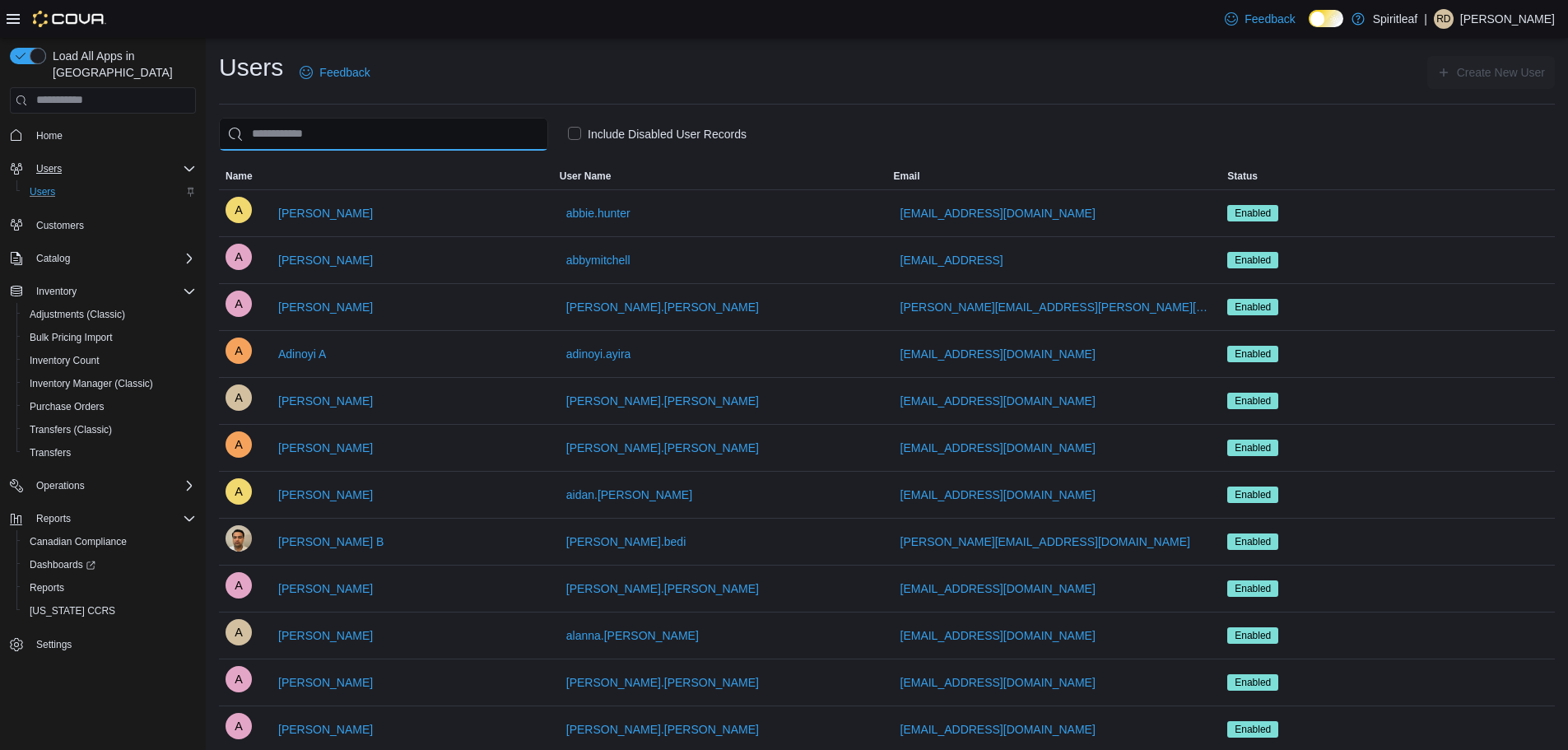
click at [494, 147] on input "search" at bounding box center [384, 134] width 329 height 33
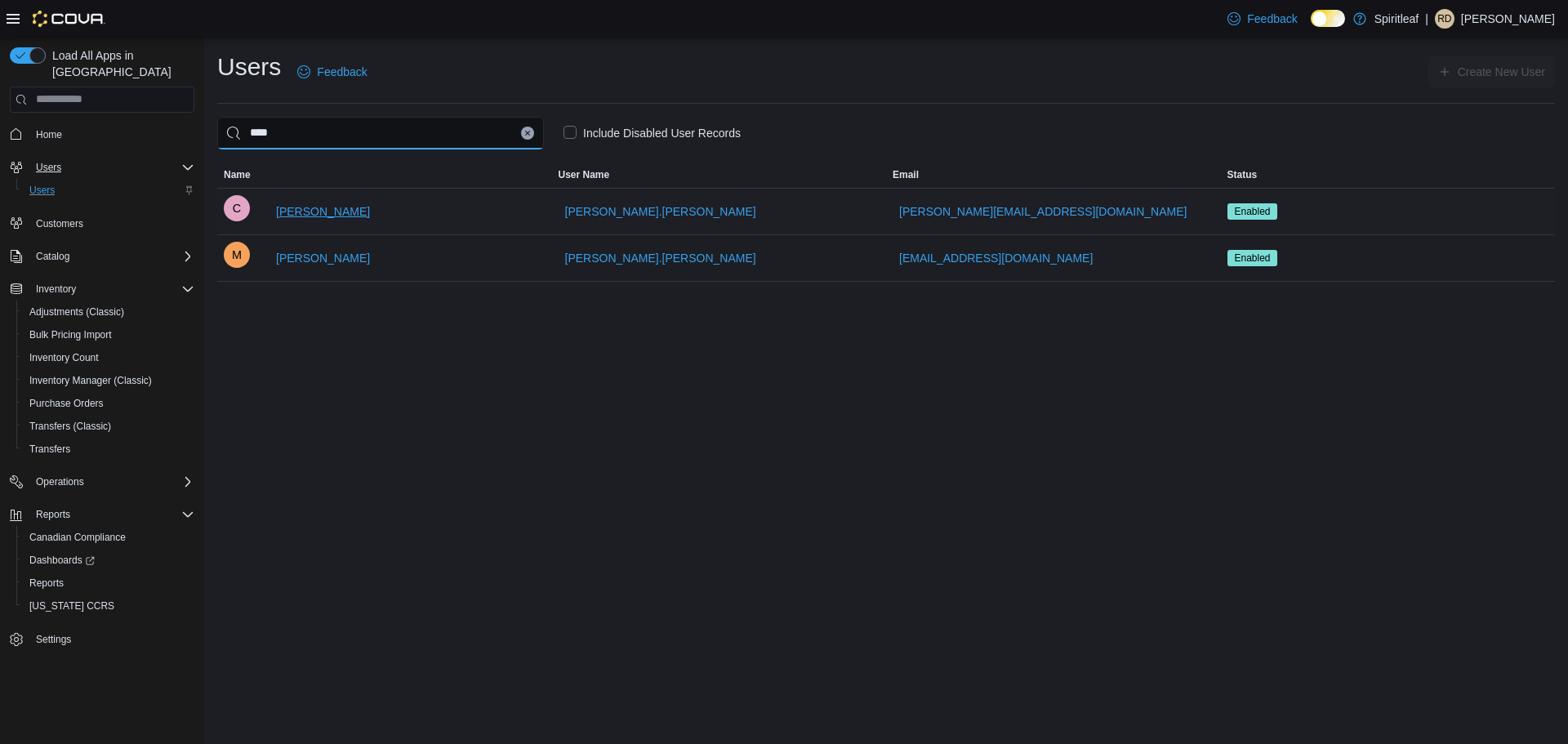
type input "****"
click at [310, 212] on span "Carl W" at bounding box center [323, 211] width 94 height 16
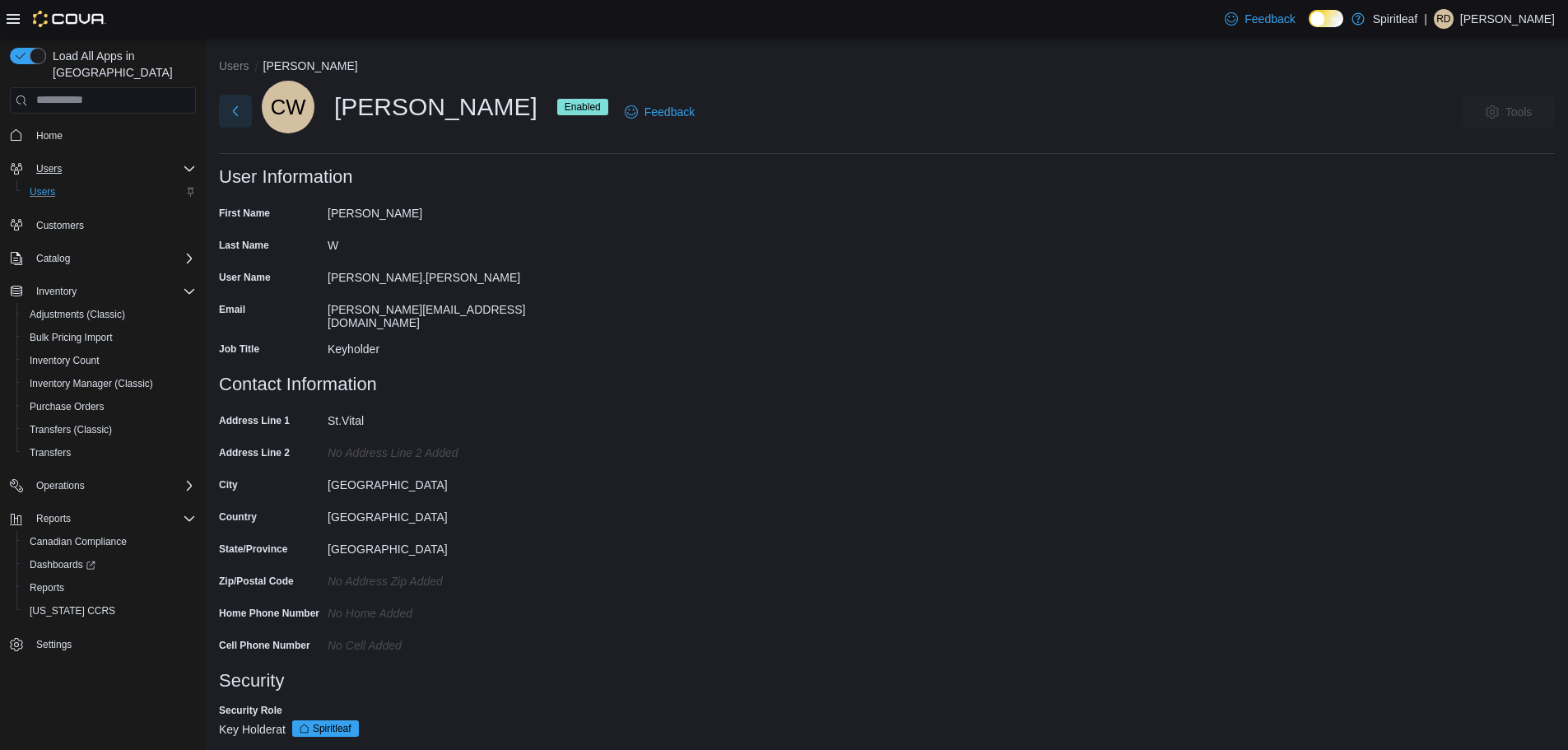
click at [234, 110] on button "Next" at bounding box center [235, 111] width 33 height 33
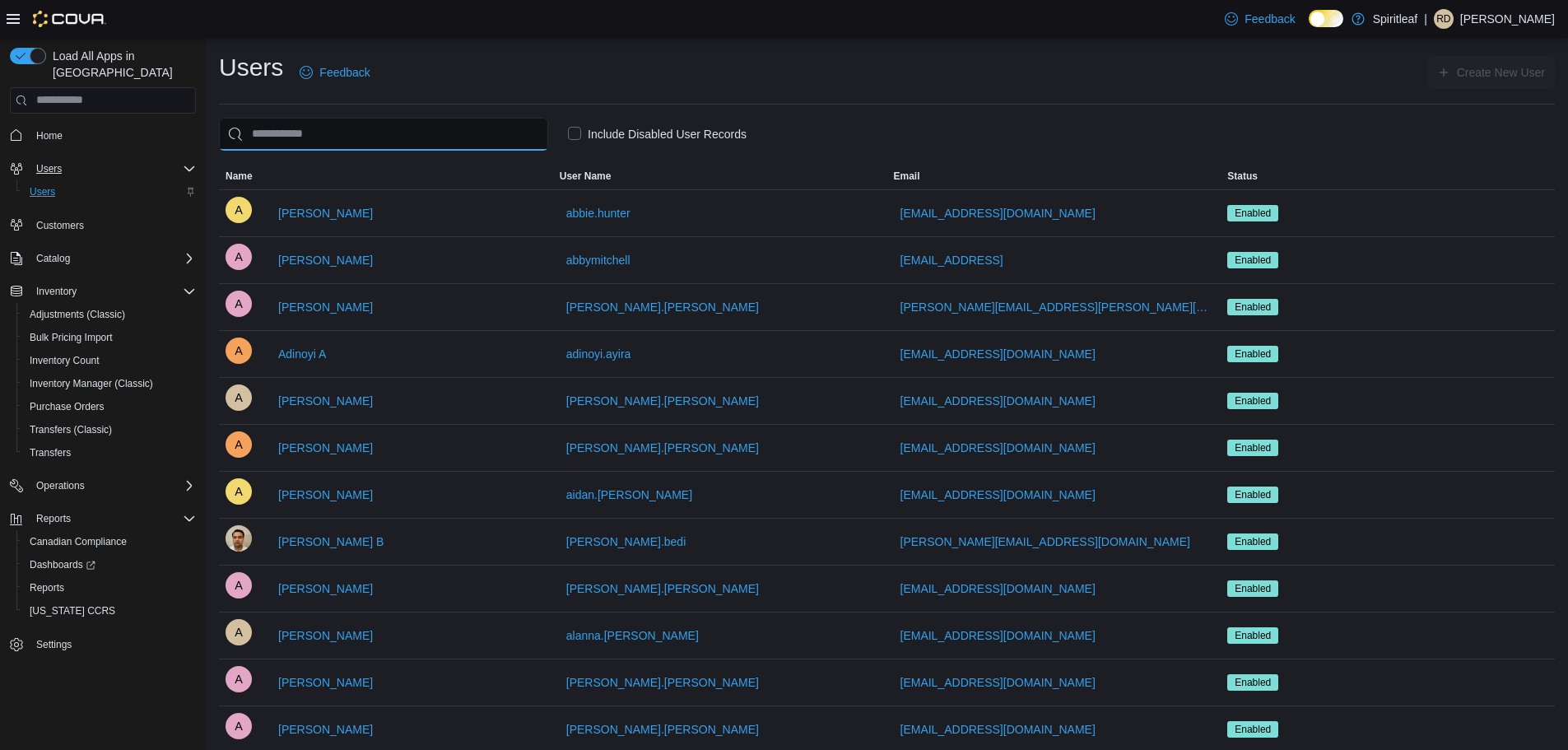
click at [317, 131] on input "search" at bounding box center [384, 134] width 329 height 33
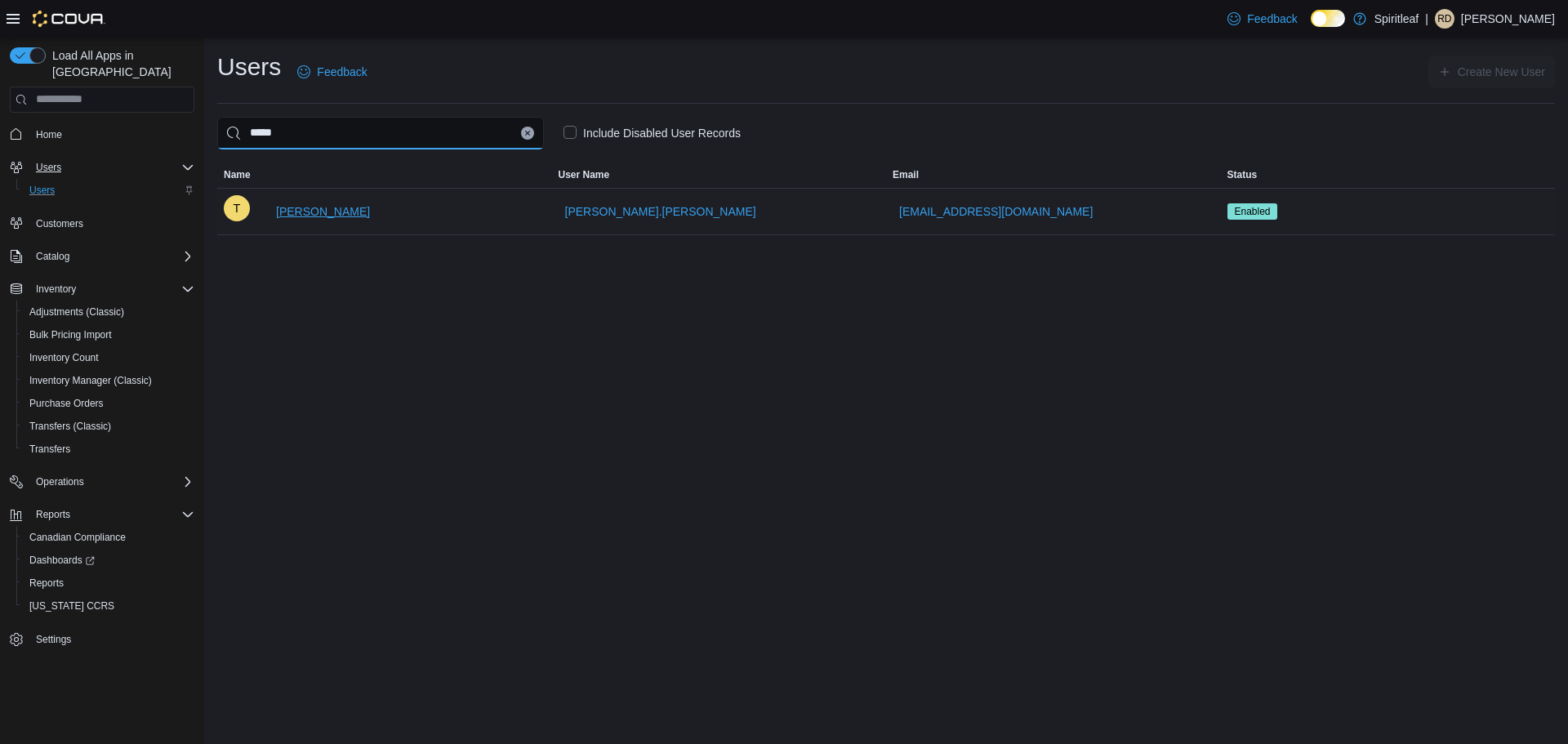
type input "*****"
click at [277, 211] on span "Tyson F" at bounding box center [323, 211] width 94 height 16
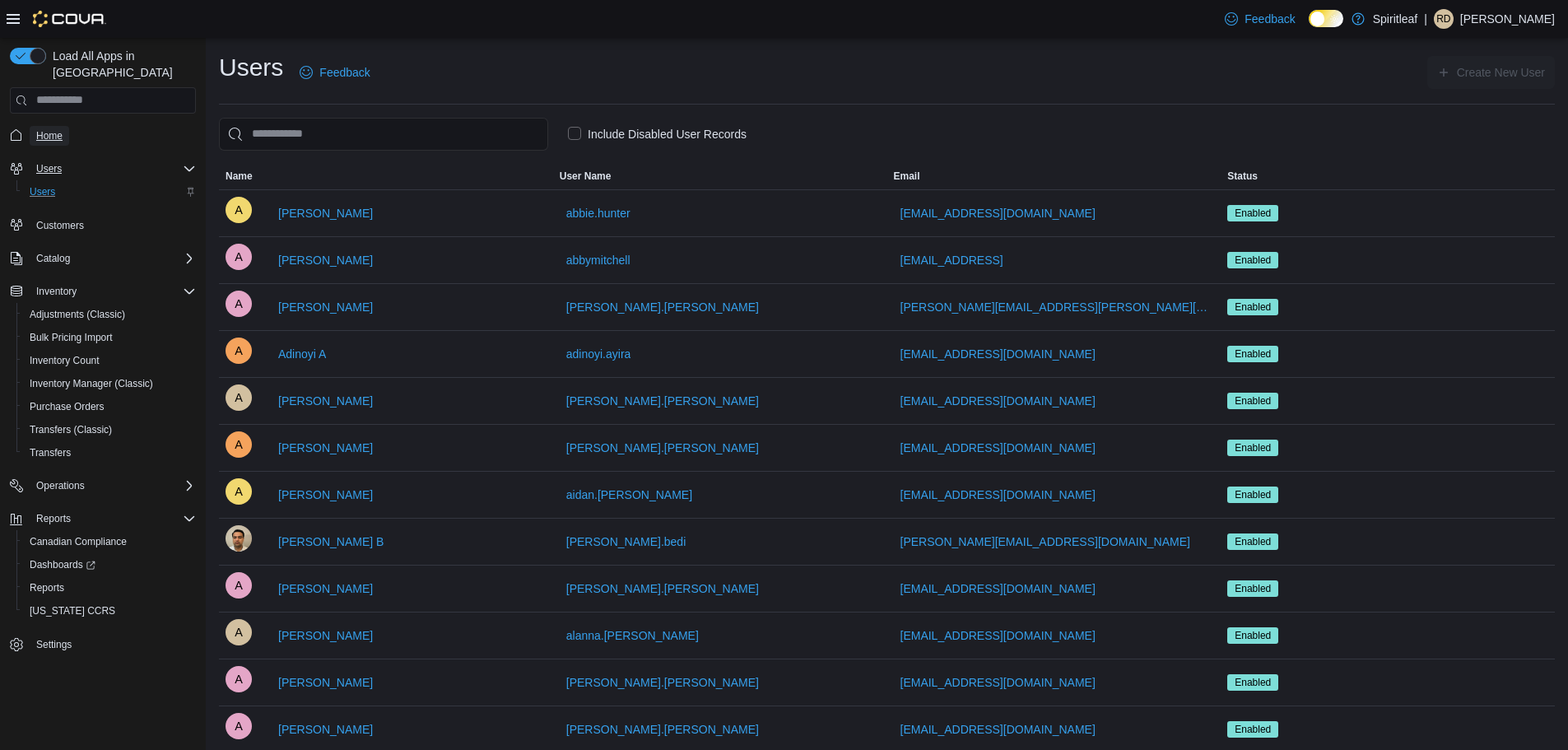
click at [53, 129] on span "Home" at bounding box center [49, 135] width 27 height 13
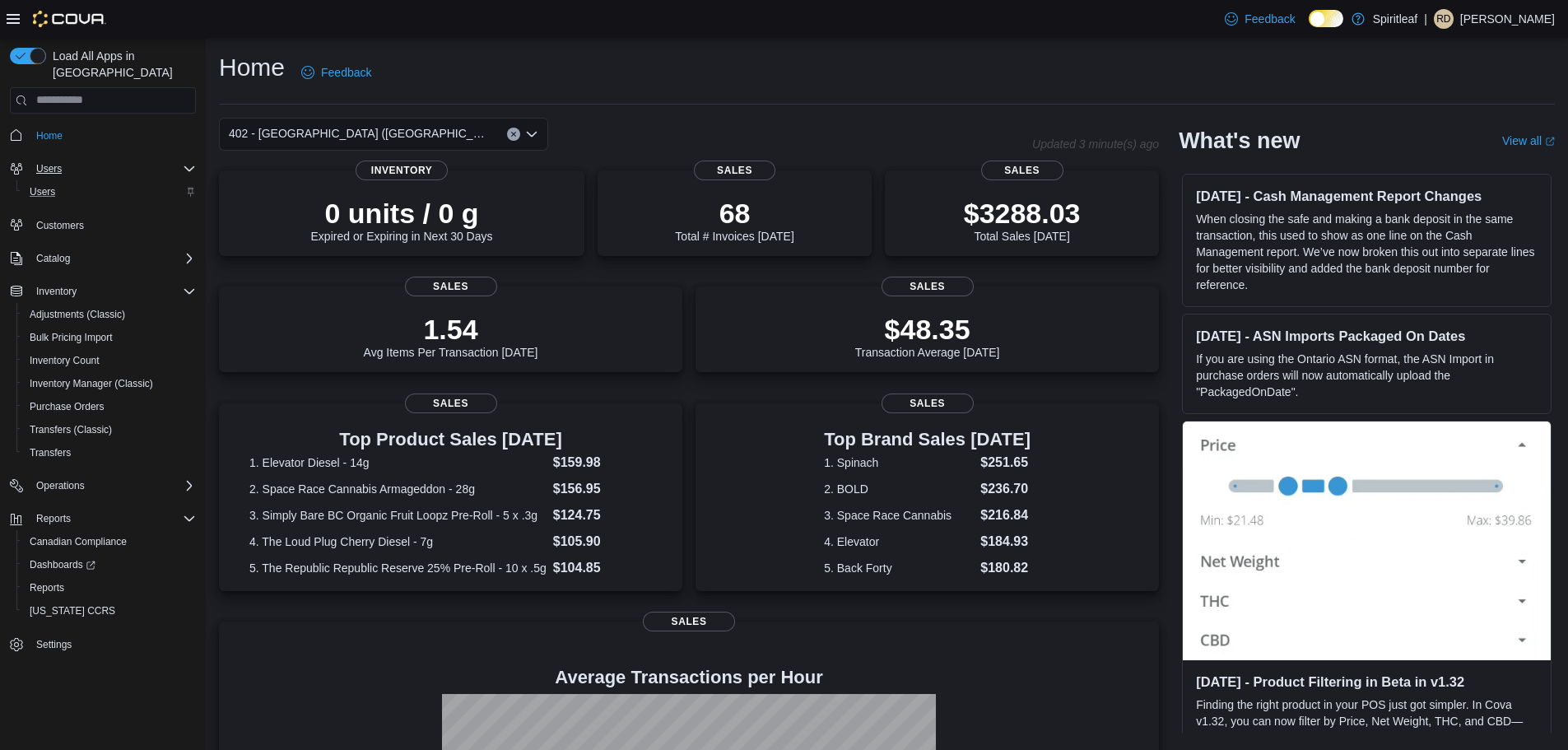
click at [384, 132] on div "402 - [GEOGRAPHIC_DATA] ([GEOGRAPHIC_DATA])" at bounding box center [384, 134] width 329 height 33
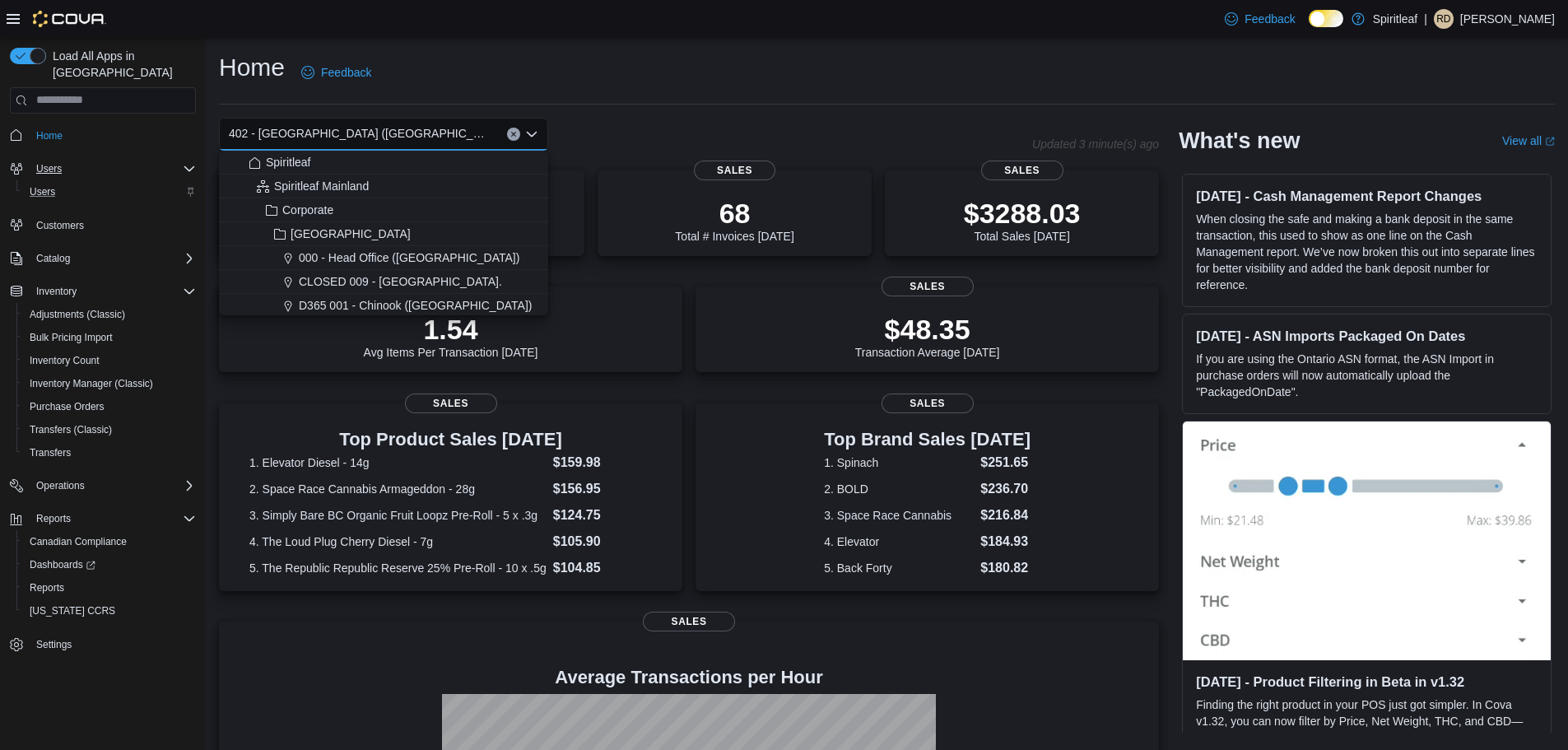
click at [671, 106] on div "Home Feedback 402 - Polo Park (Winnipeg) Combo box. Selected. 402 - Polo Park (…" at bounding box center [887, 508] width 1362 height 941
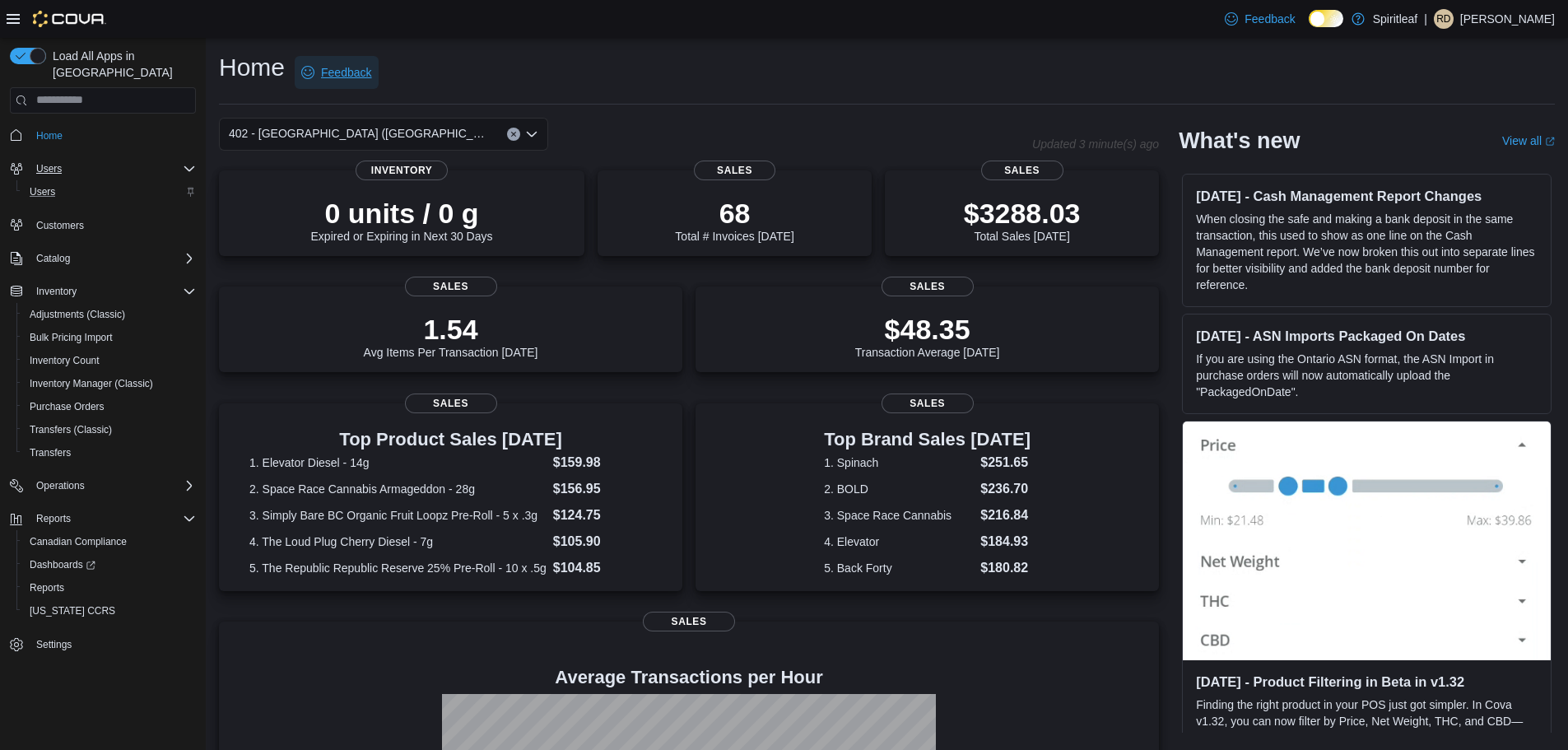
click at [339, 71] on span "Feedback" at bounding box center [346, 72] width 50 height 16
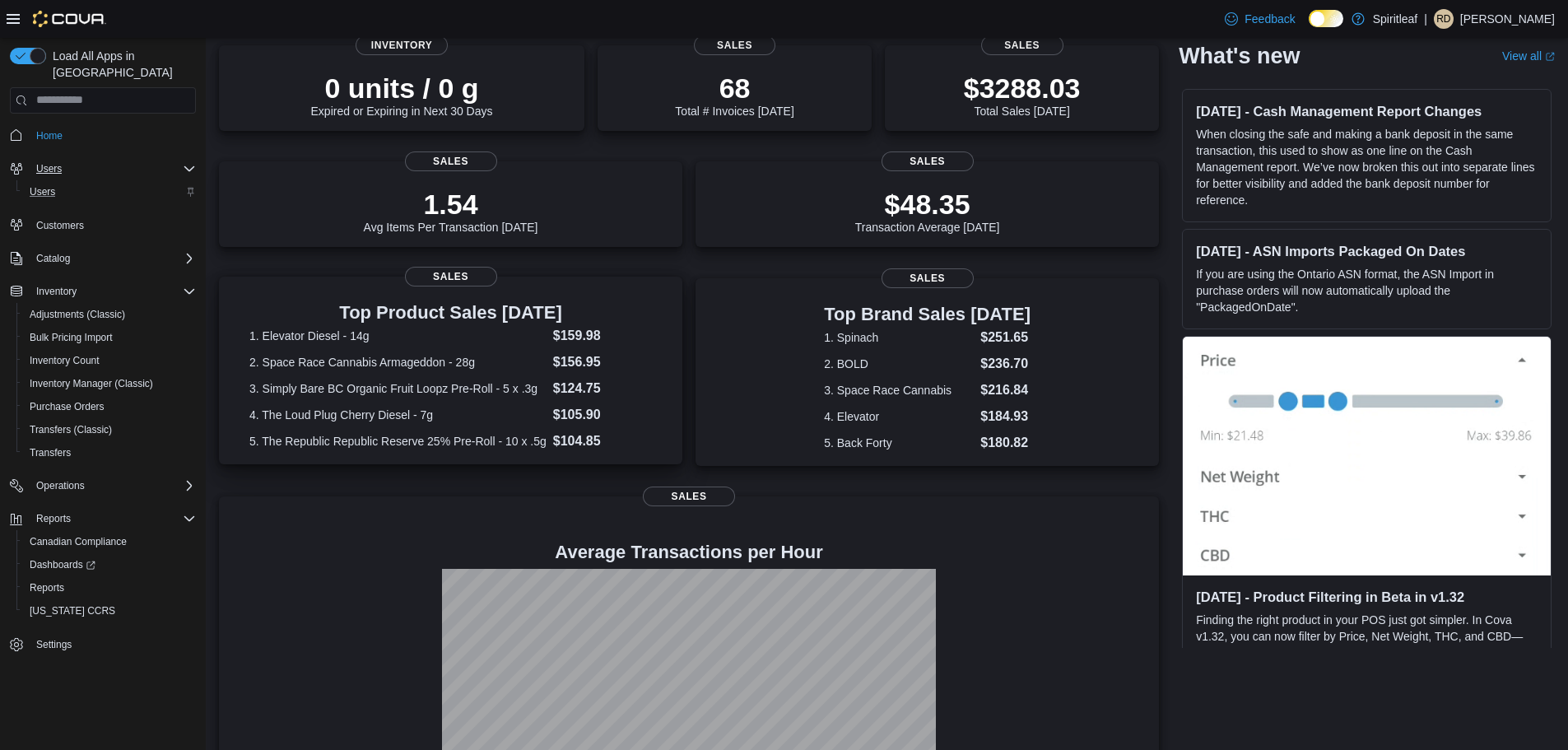
scroll to position [165, 0]
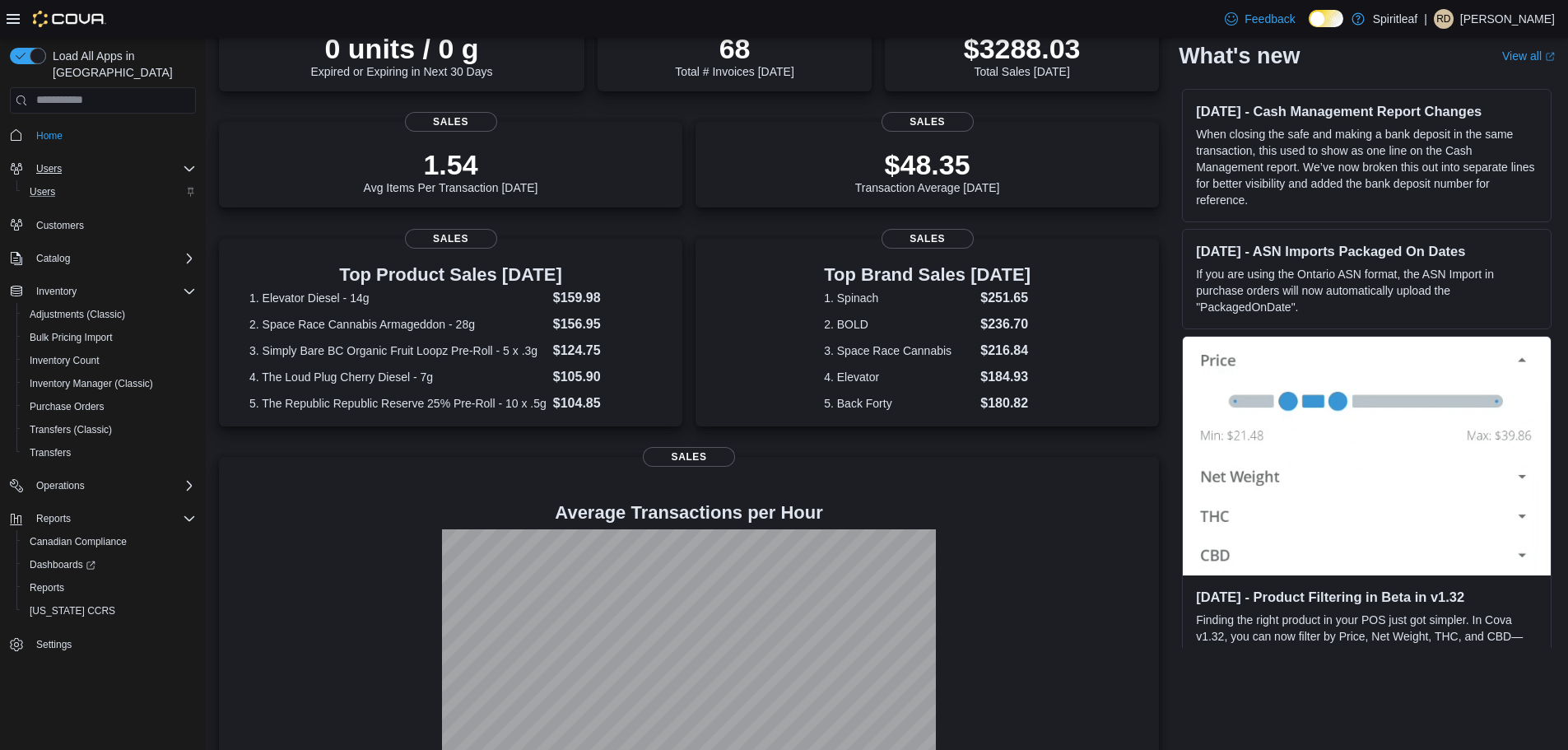
click at [340, 444] on div "0 units / 0 g Expired or Expiring in Next 30 Days Inventory 68 Total # Invoices…" at bounding box center [689, 403] width 940 height 795
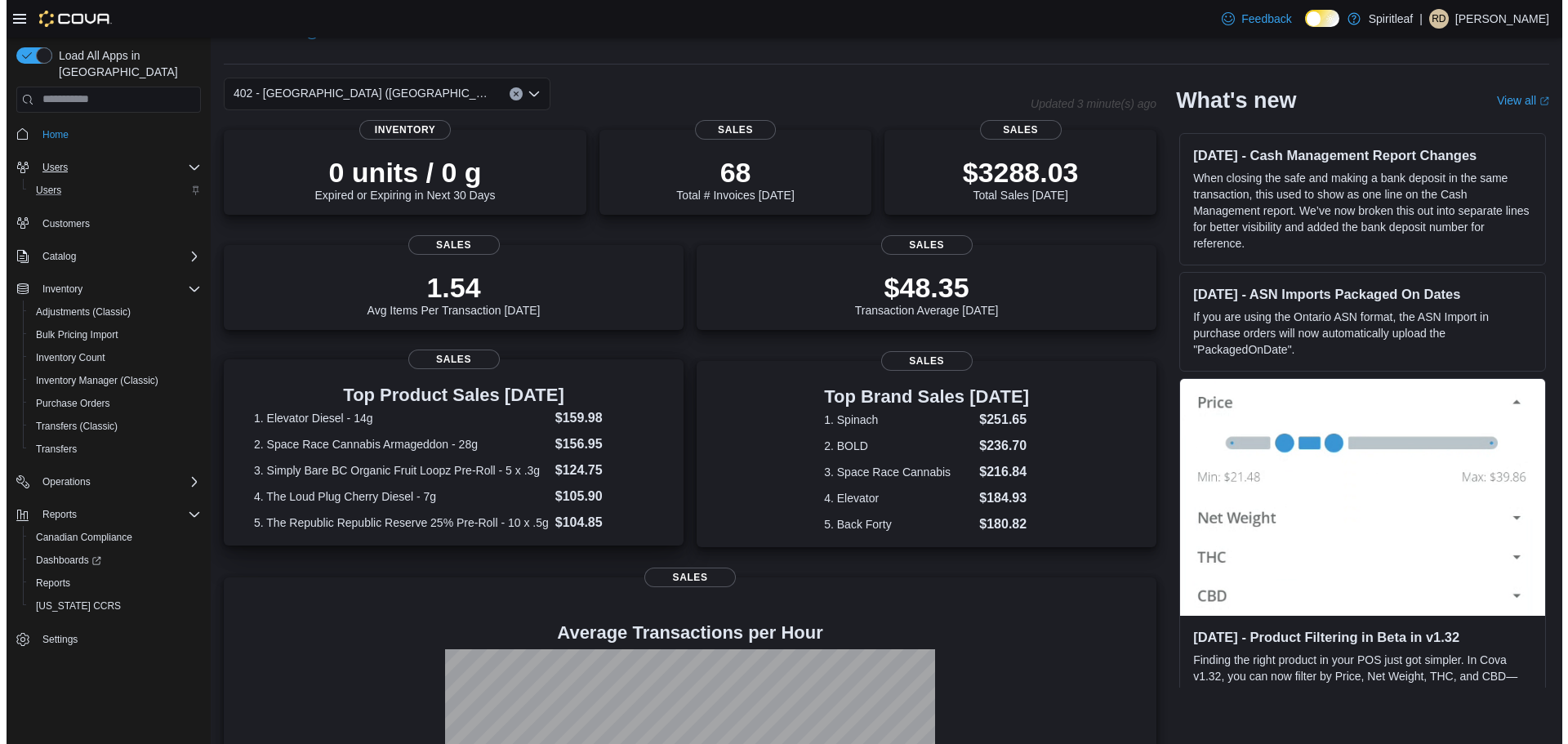
scroll to position [0, 0]
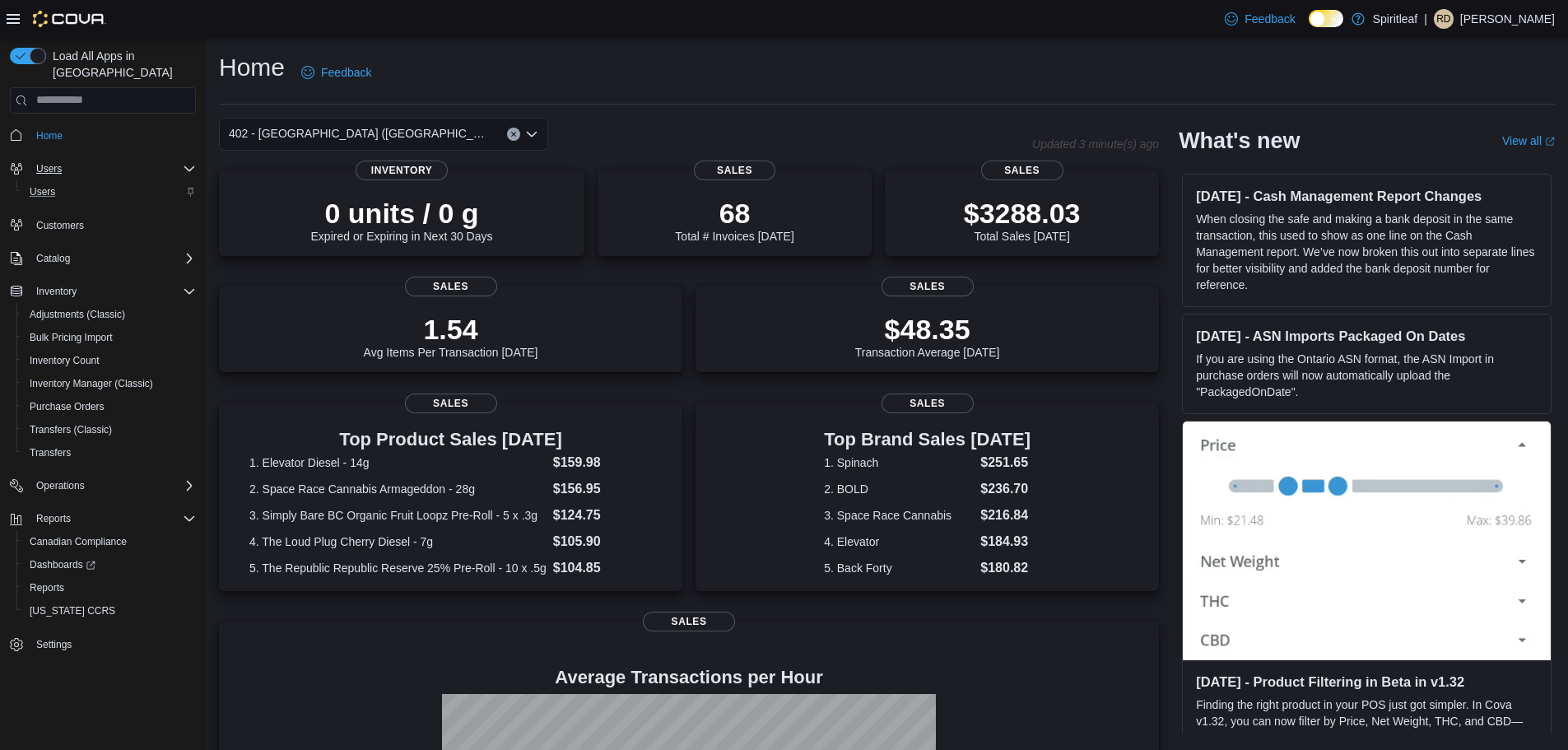
click at [123, 215] on span "Customers" at bounding box center [112, 225] width 166 height 21
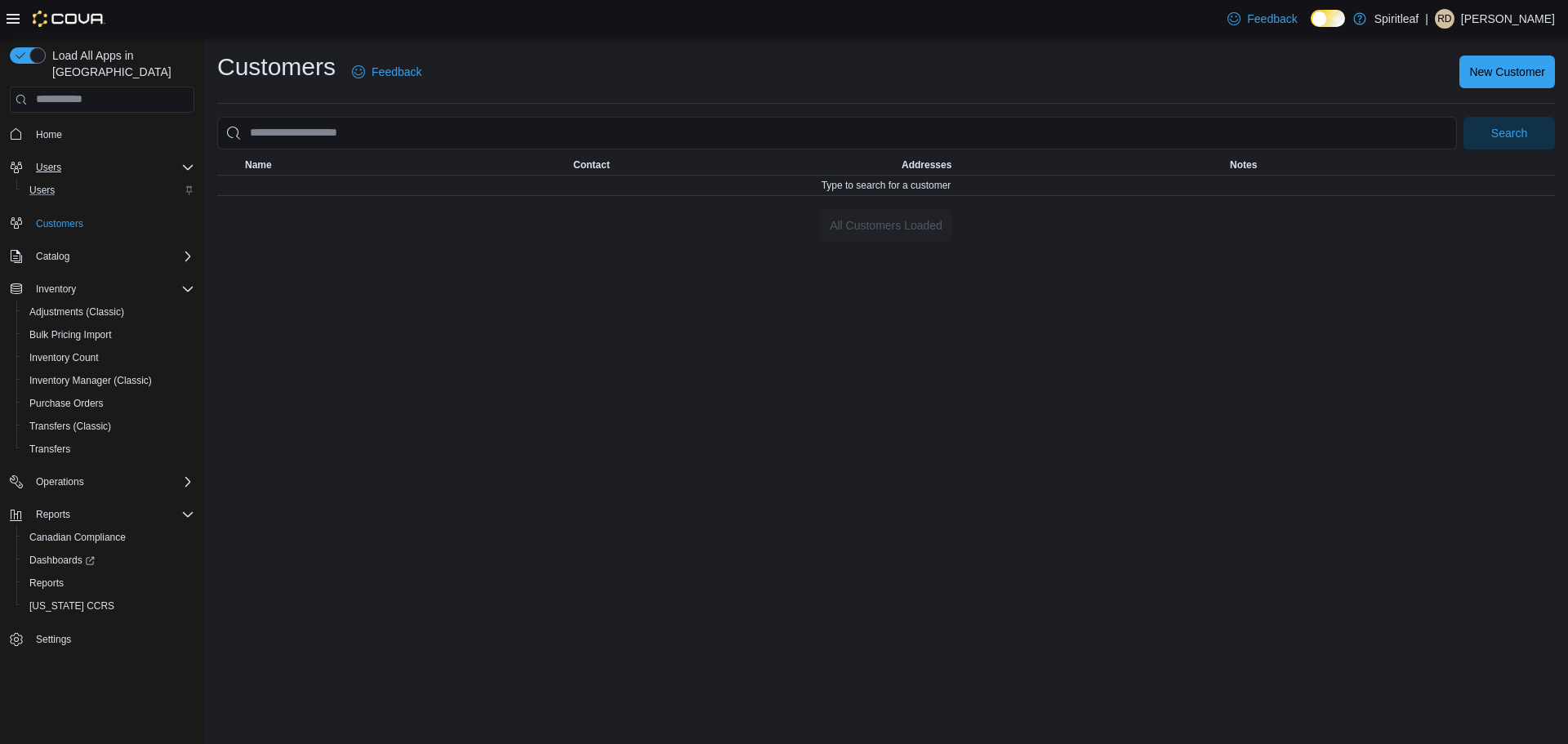
click at [120, 124] on span "Home" at bounding box center [111, 134] width 165 height 21
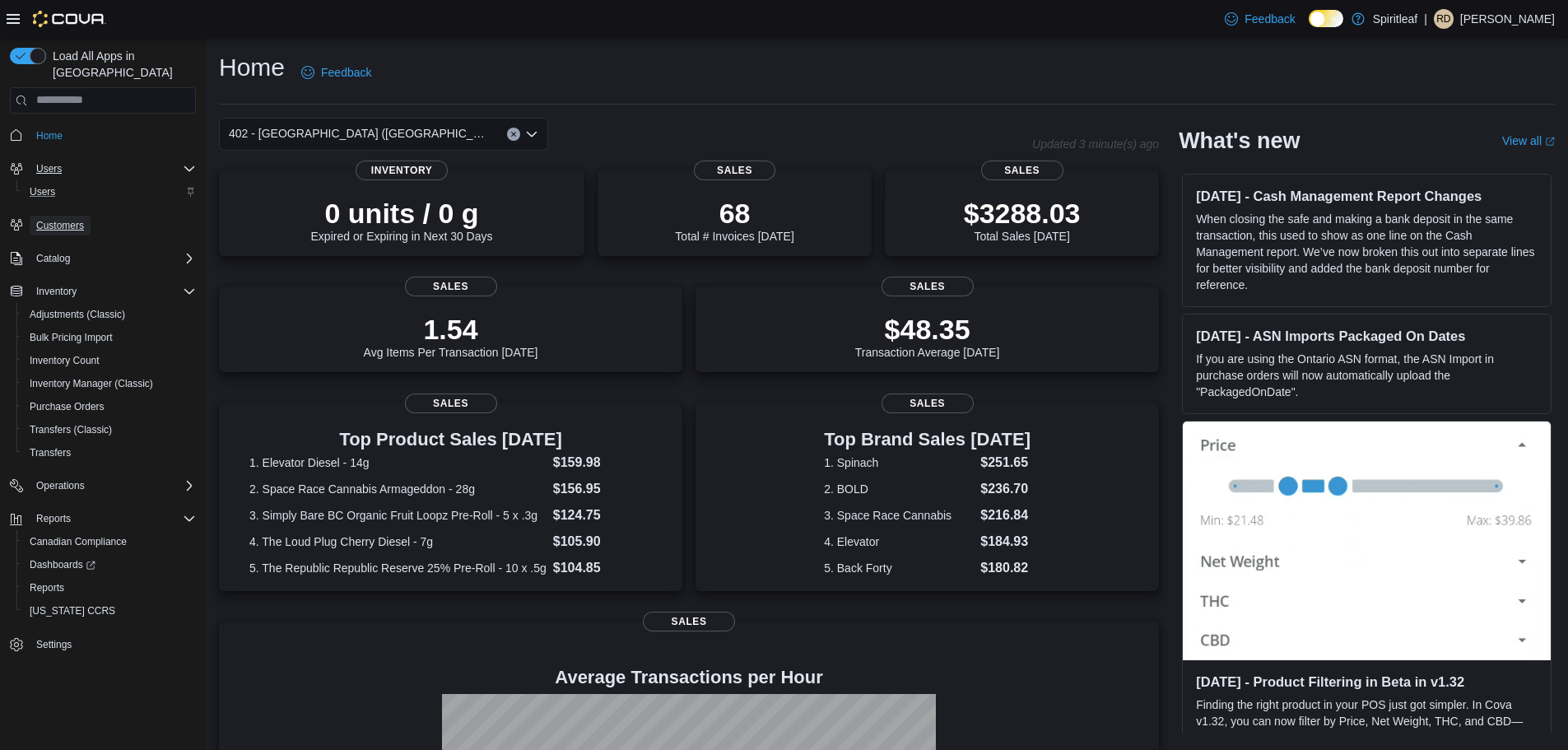
click at [52, 219] on span "Customers" at bounding box center [59, 225] width 47 height 13
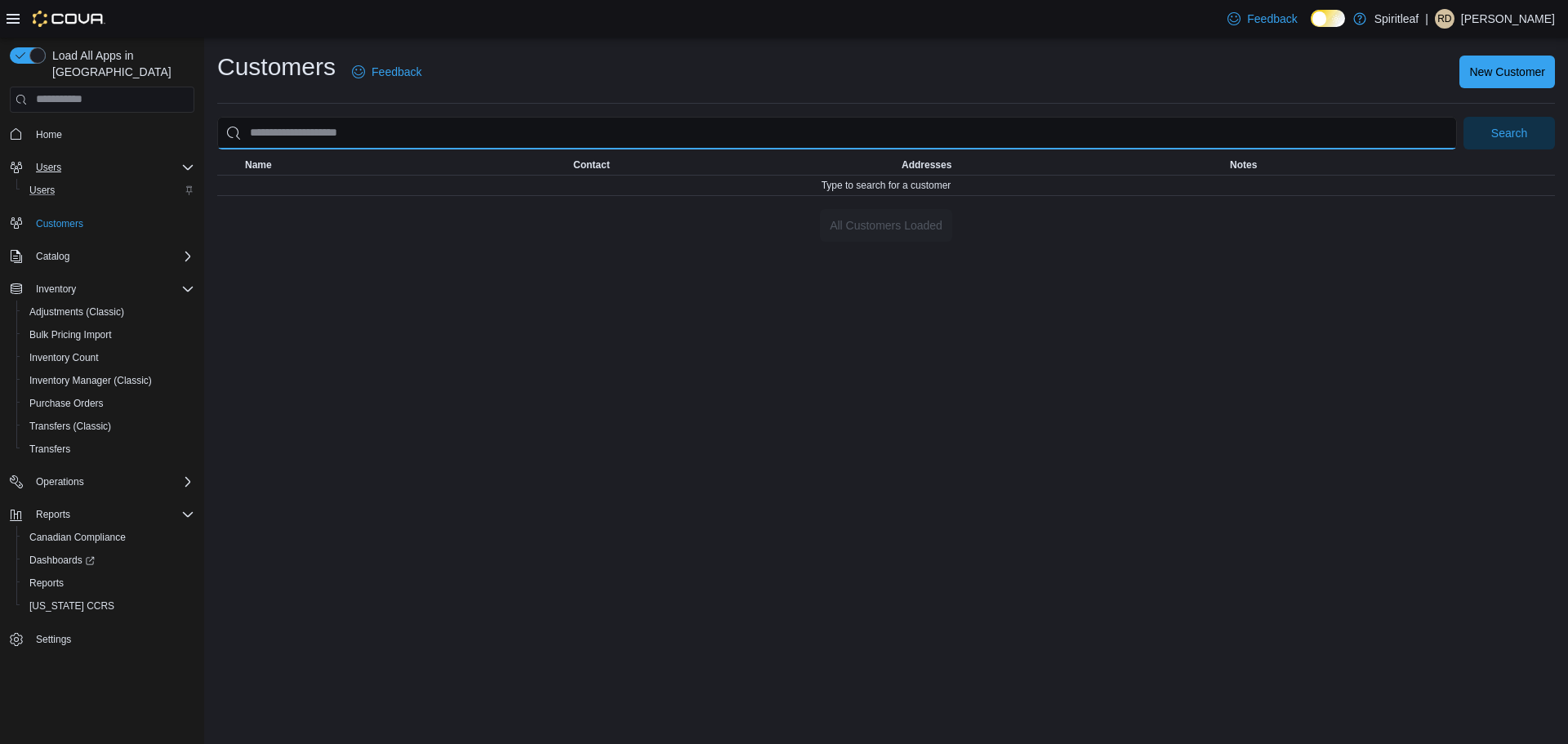
click at [463, 125] on input "search" at bounding box center [837, 133] width 1240 height 32
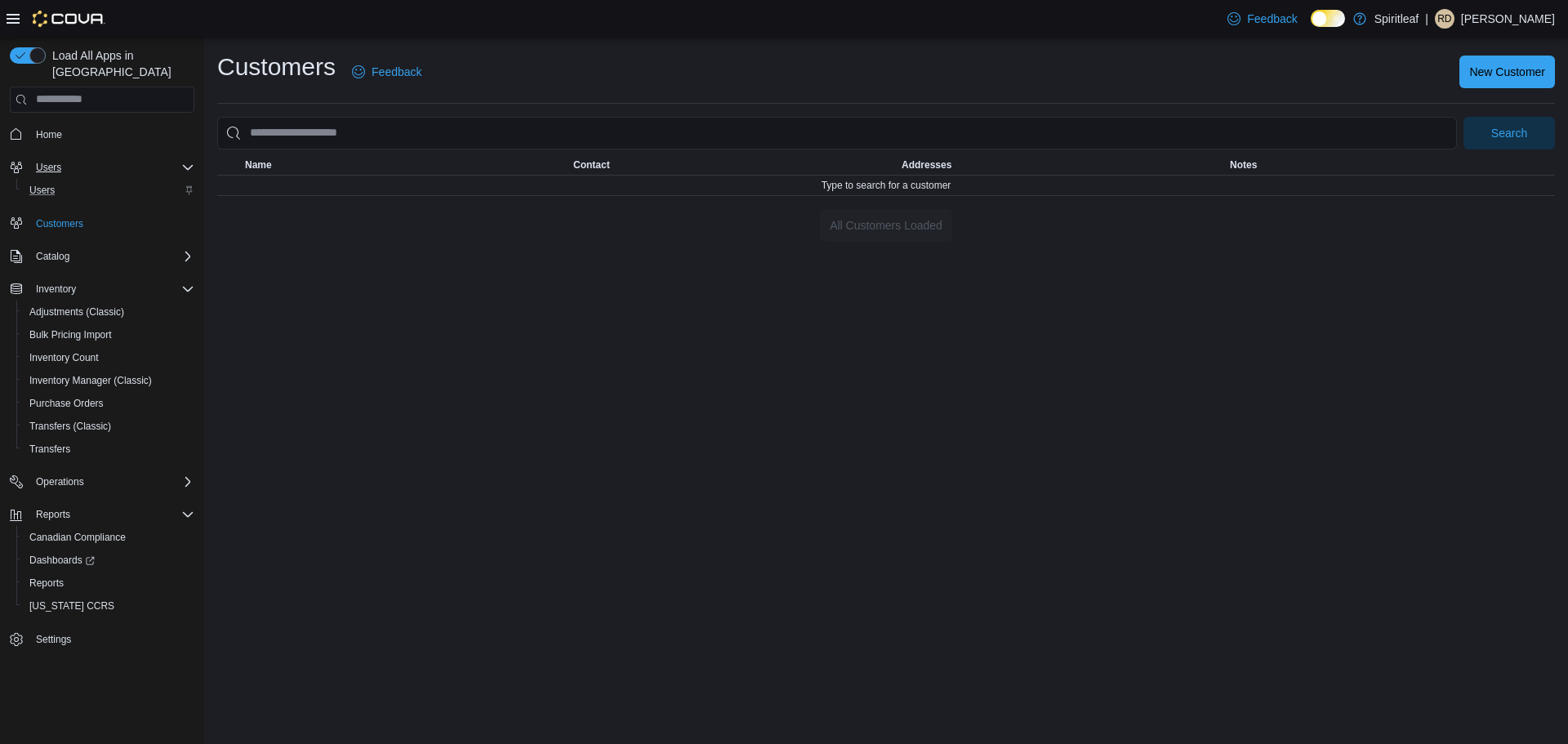
click at [522, 253] on div "Customers Feedback New Customer Search This table contains 0 rows. Name Contact…" at bounding box center [886, 391] width 1364 height 706
